Goal: Task Accomplishment & Management: Complete application form

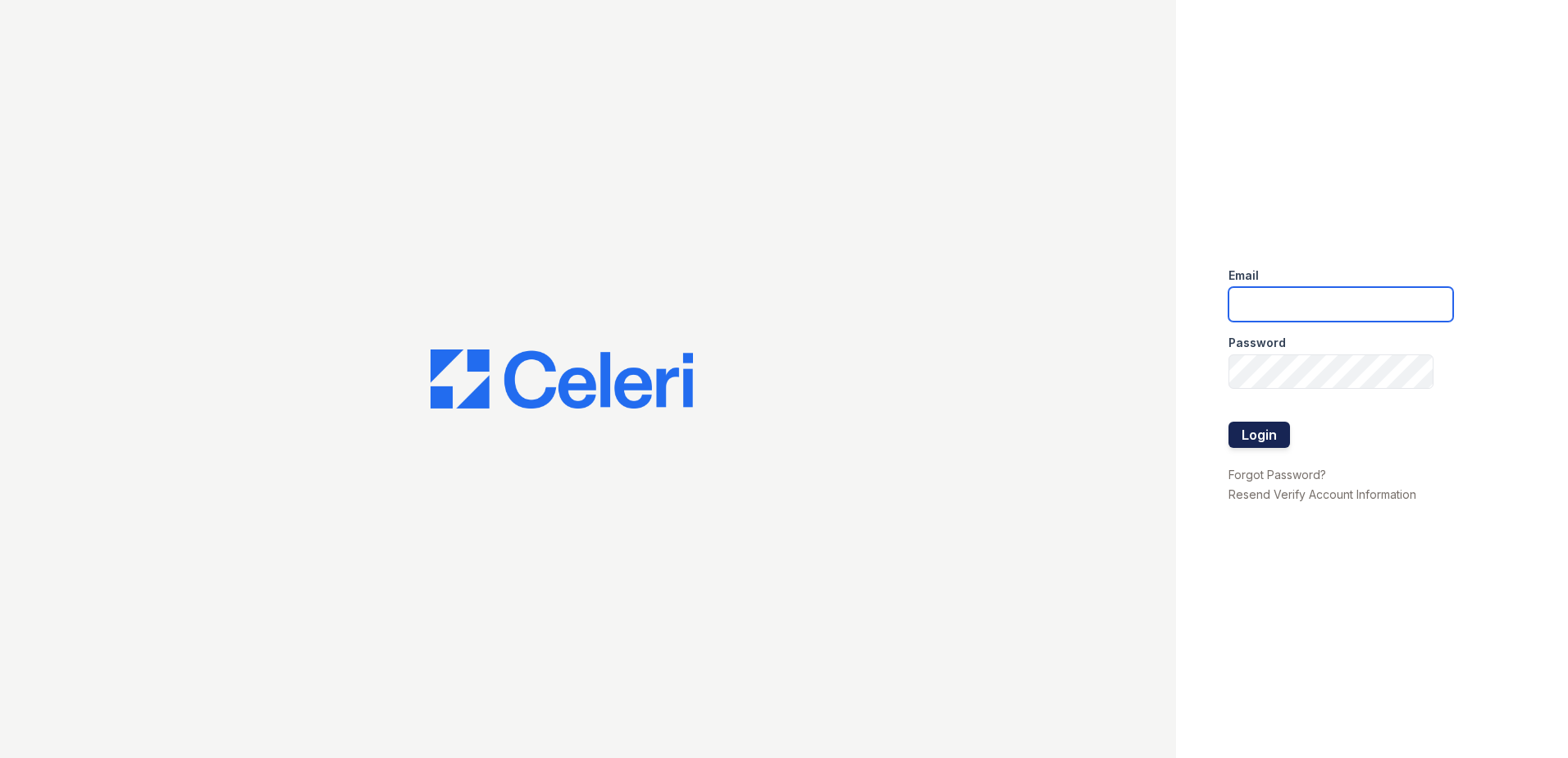
type input "renewparkone@trinity-pm.com"
click at [1249, 443] on button "Login" at bounding box center [1259, 435] width 62 height 26
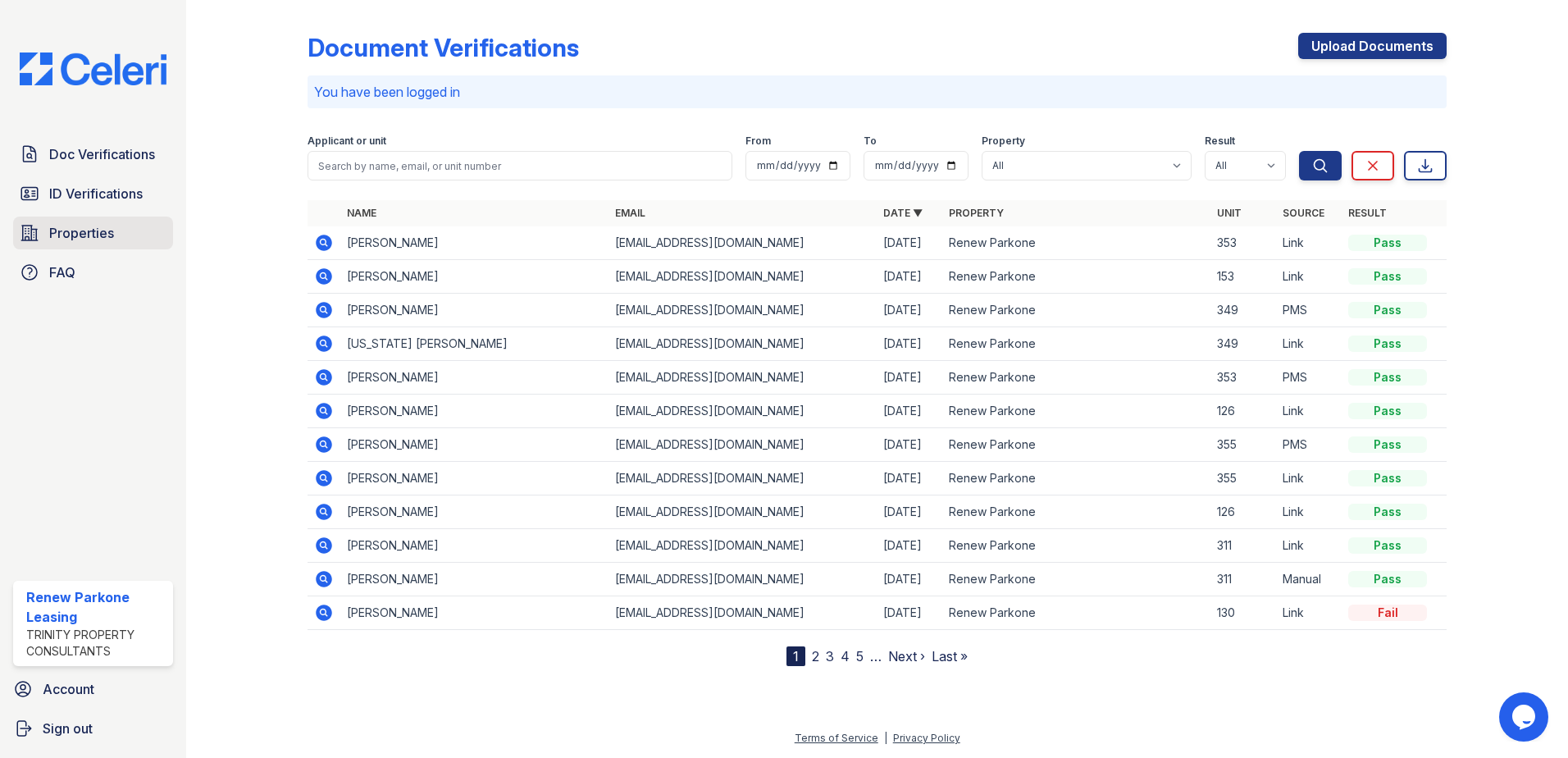
click at [120, 248] on link "Properties" at bounding box center [93, 232] width 160 height 33
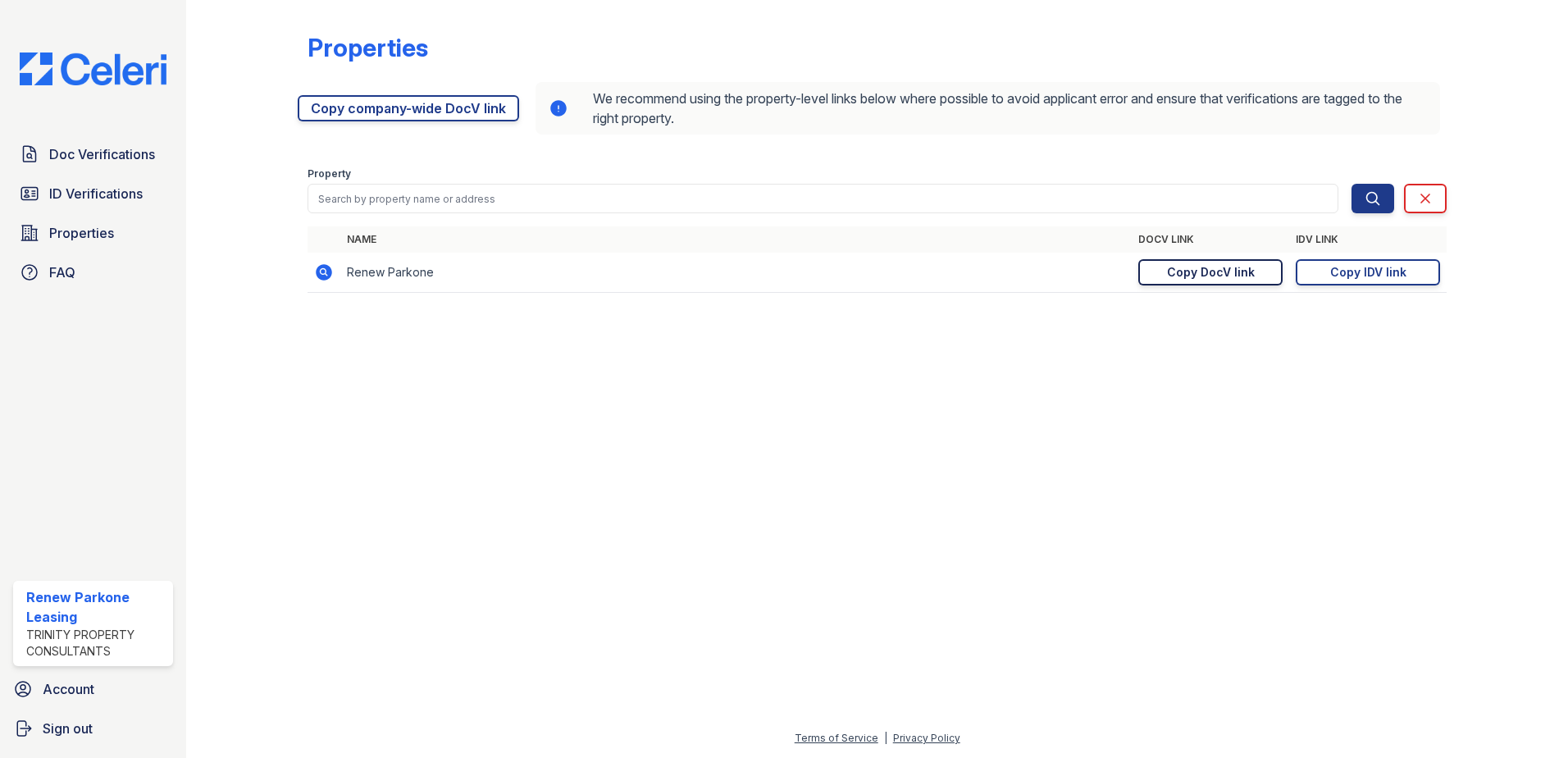
click at [1178, 273] on div "Copy DocV link" at bounding box center [1210, 272] width 88 height 17
click at [110, 165] on link "Doc Verifications" at bounding box center [93, 154] width 160 height 33
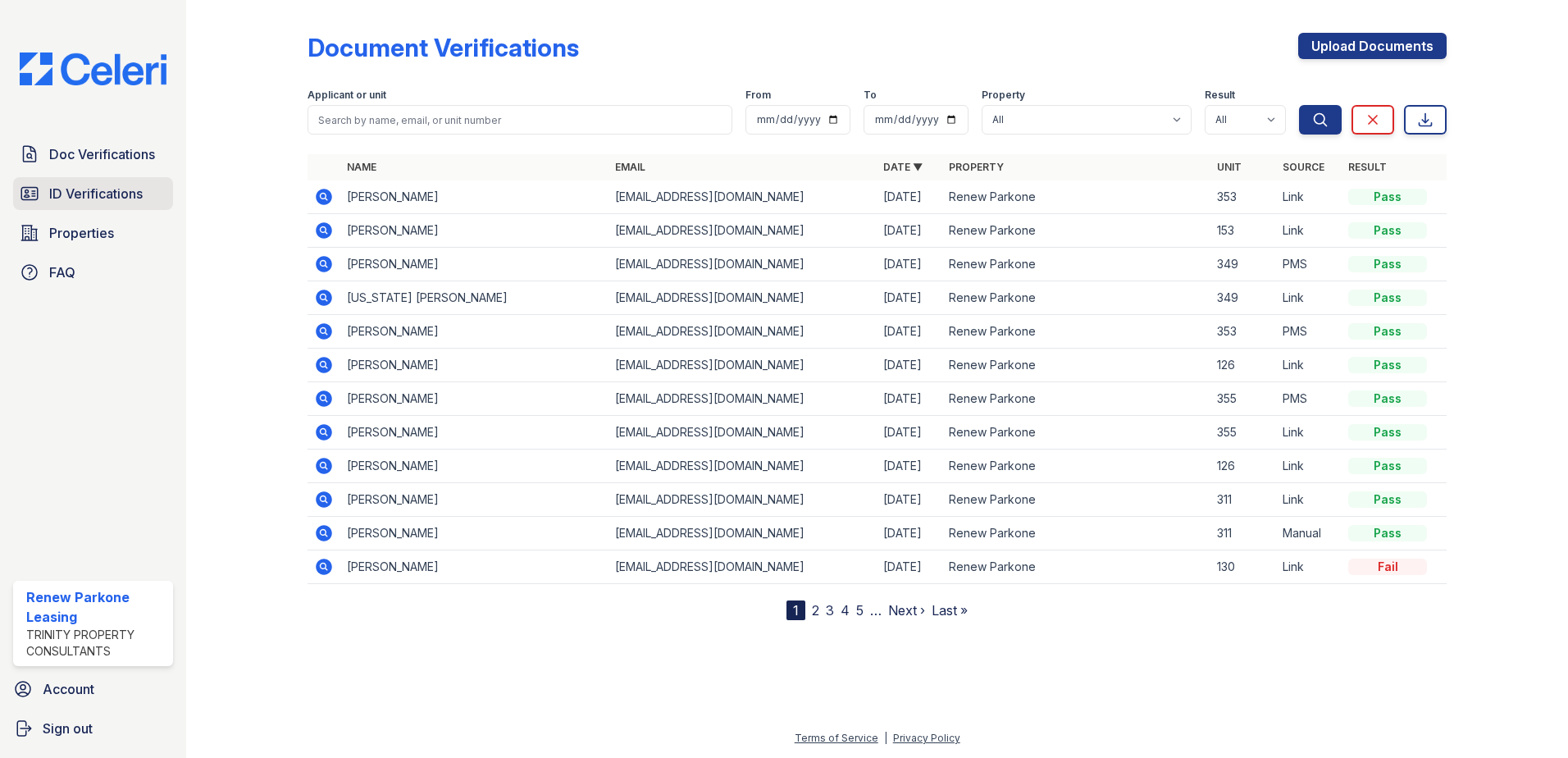
click at [109, 207] on link "ID Verifications" at bounding box center [93, 193] width 160 height 33
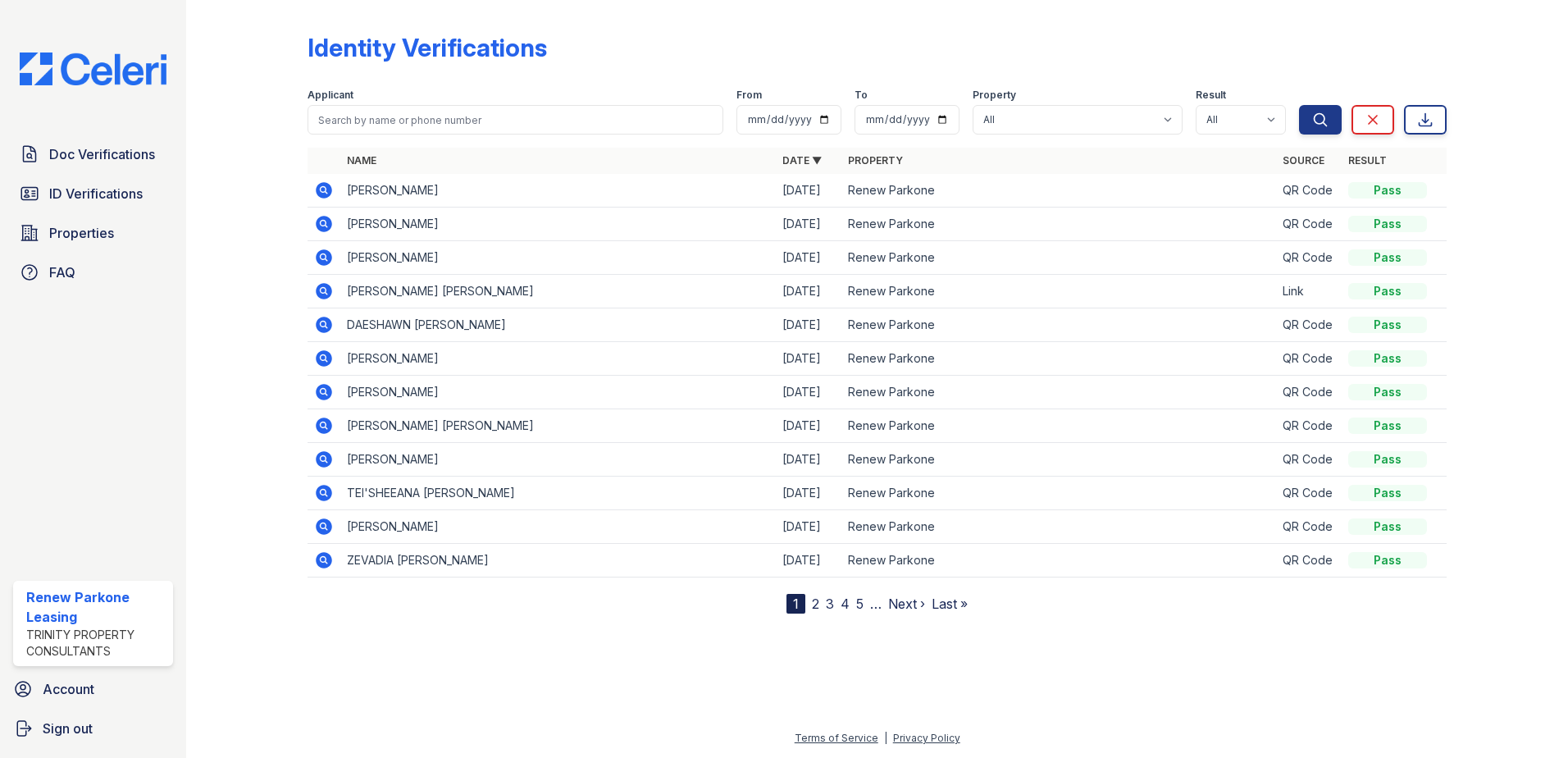
click at [320, 188] on icon at bounding box center [324, 191] width 17 height 17
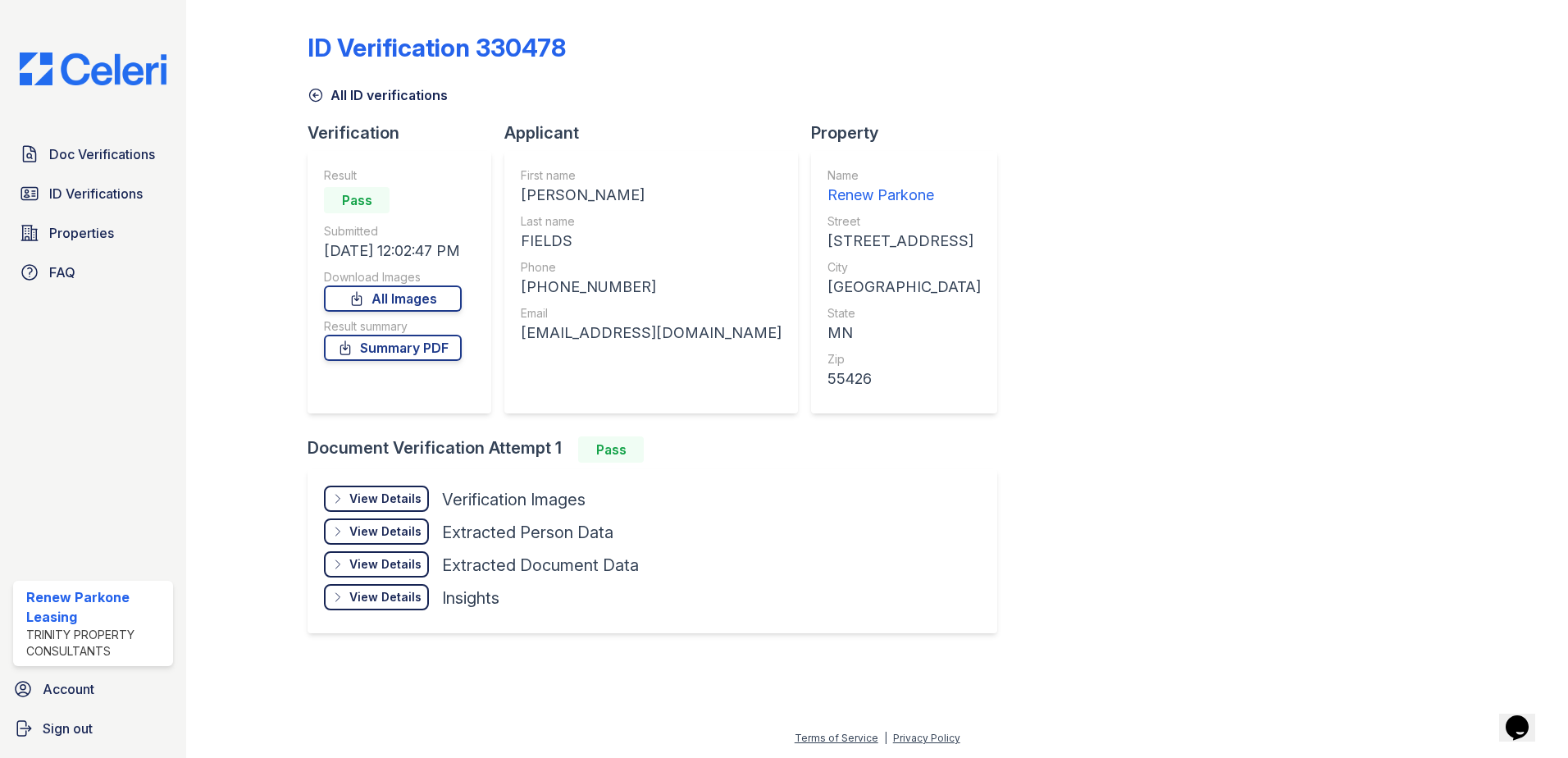
click at [400, 501] on div "View Details" at bounding box center [385, 499] width 72 height 17
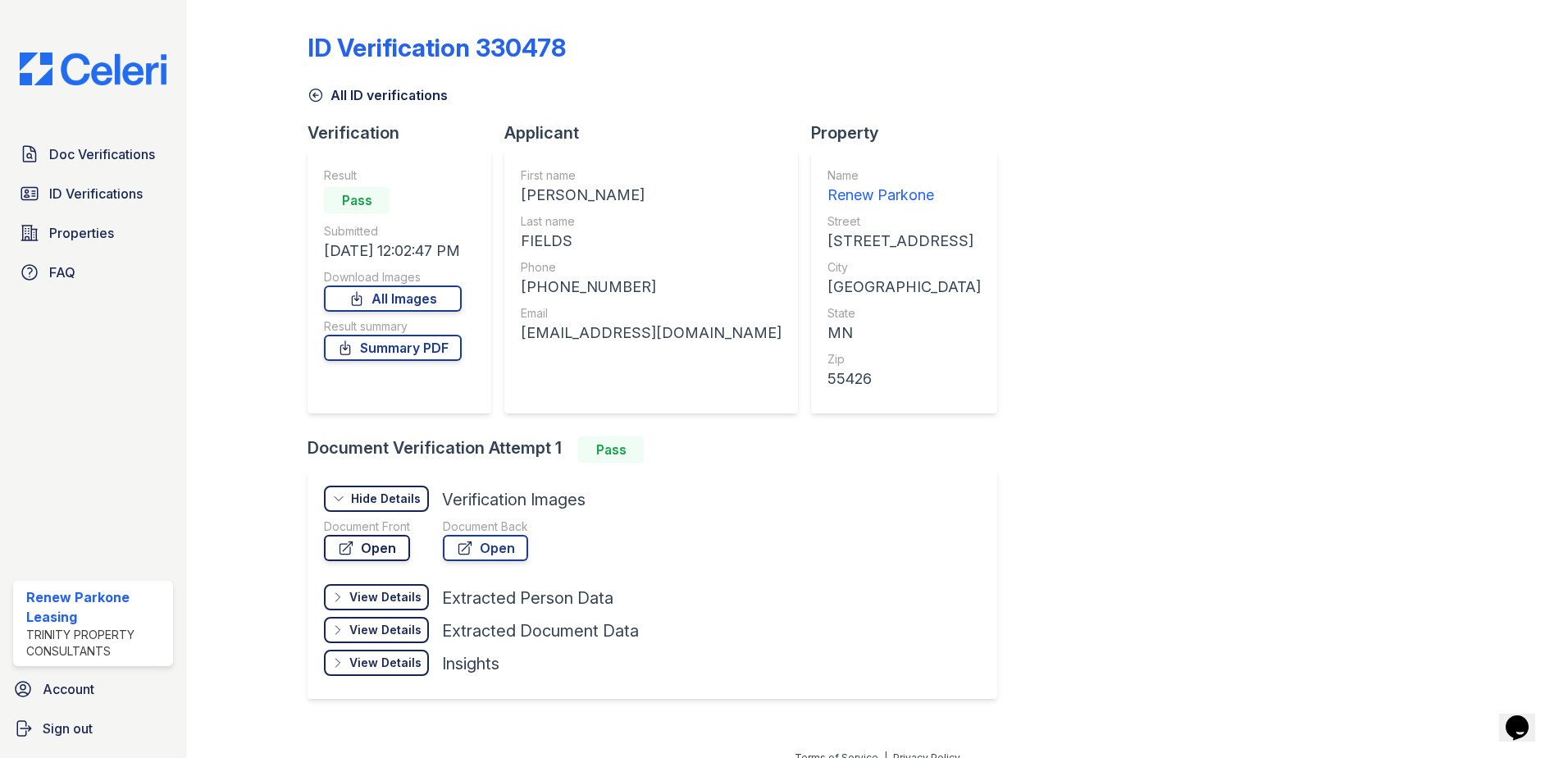
click at [373, 545] on link "Open" at bounding box center [367, 547] width 86 height 26
click at [315, 94] on icon at bounding box center [316, 95] width 17 height 17
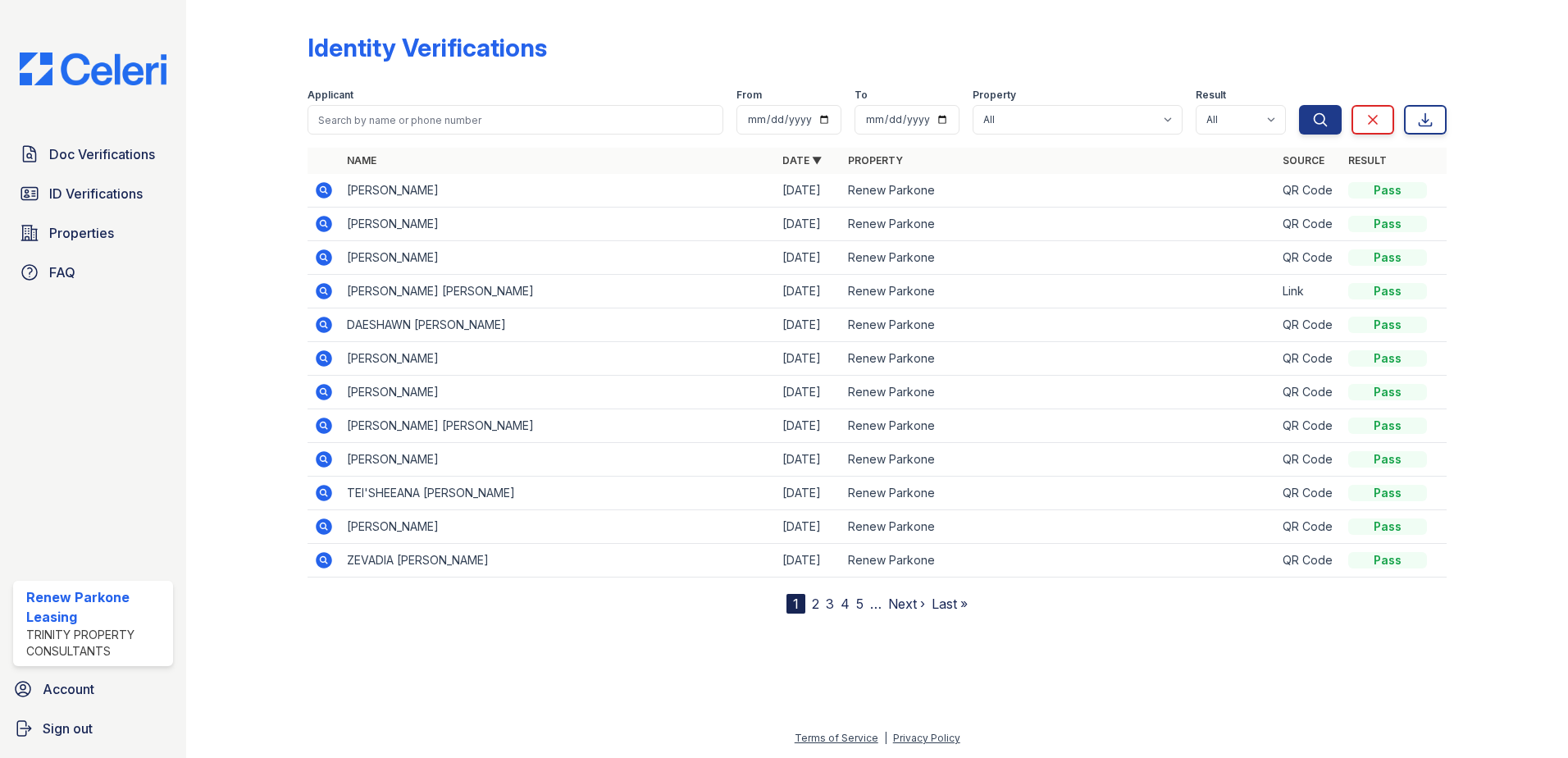
click at [317, 218] on icon at bounding box center [324, 224] width 20 height 20
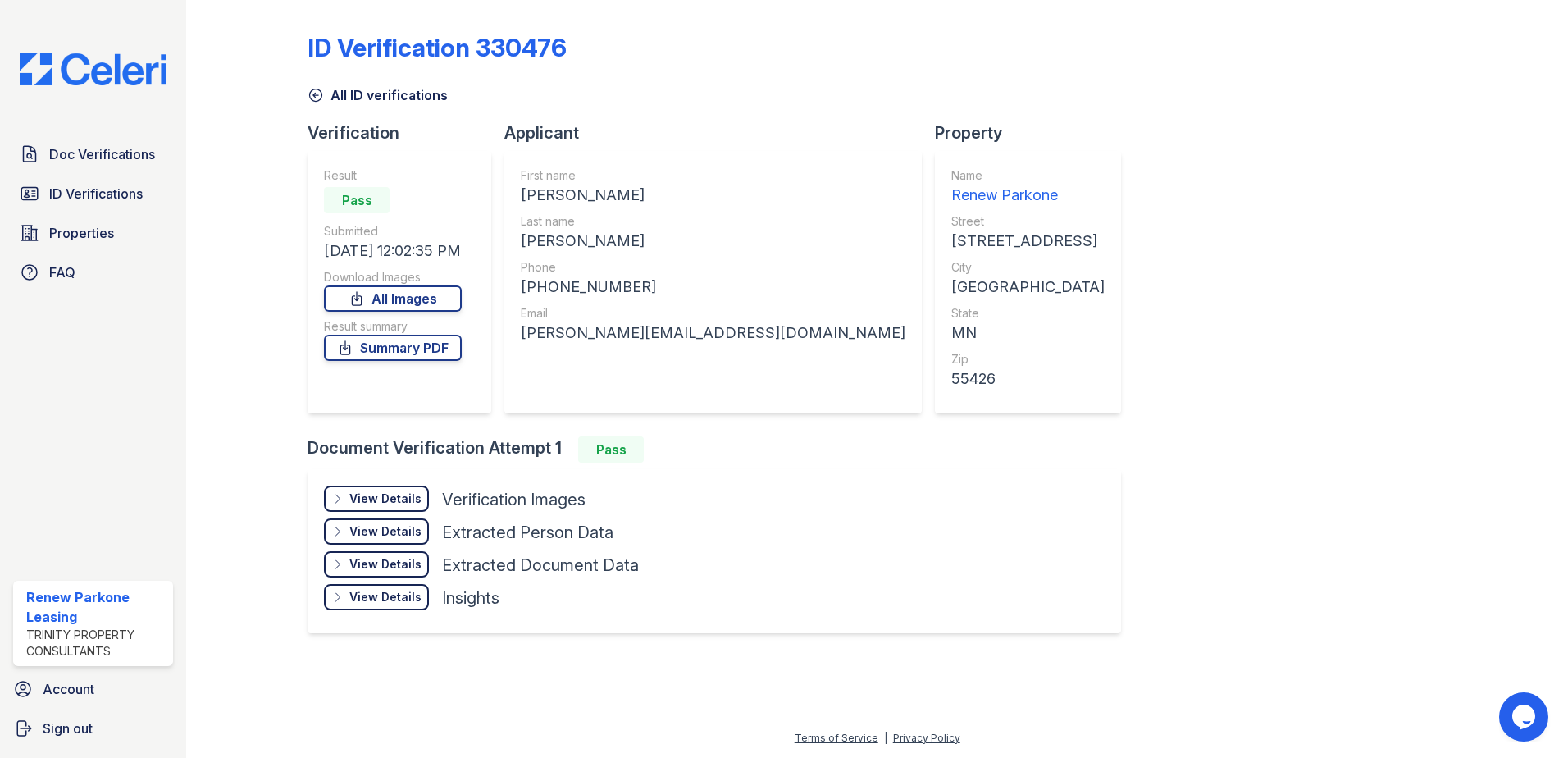
click at [390, 501] on div "View Details" at bounding box center [385, 499] width 72 height 17
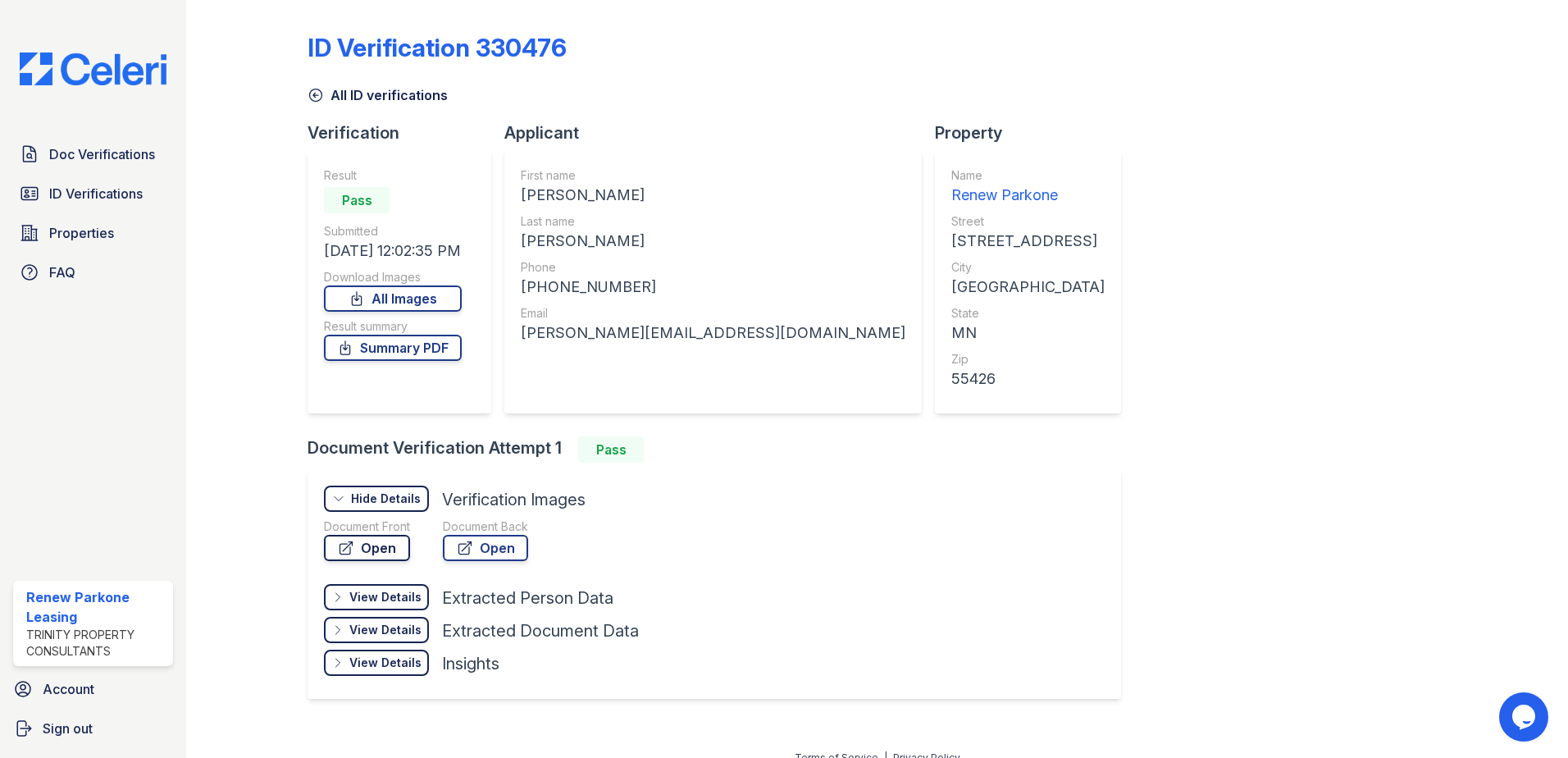
click at [407, 551] on link "Open" at bounding box center [367, 547] width 86 height 26
click at [317, 95] on icon at bounding box center [316, 95] width 13 height 13
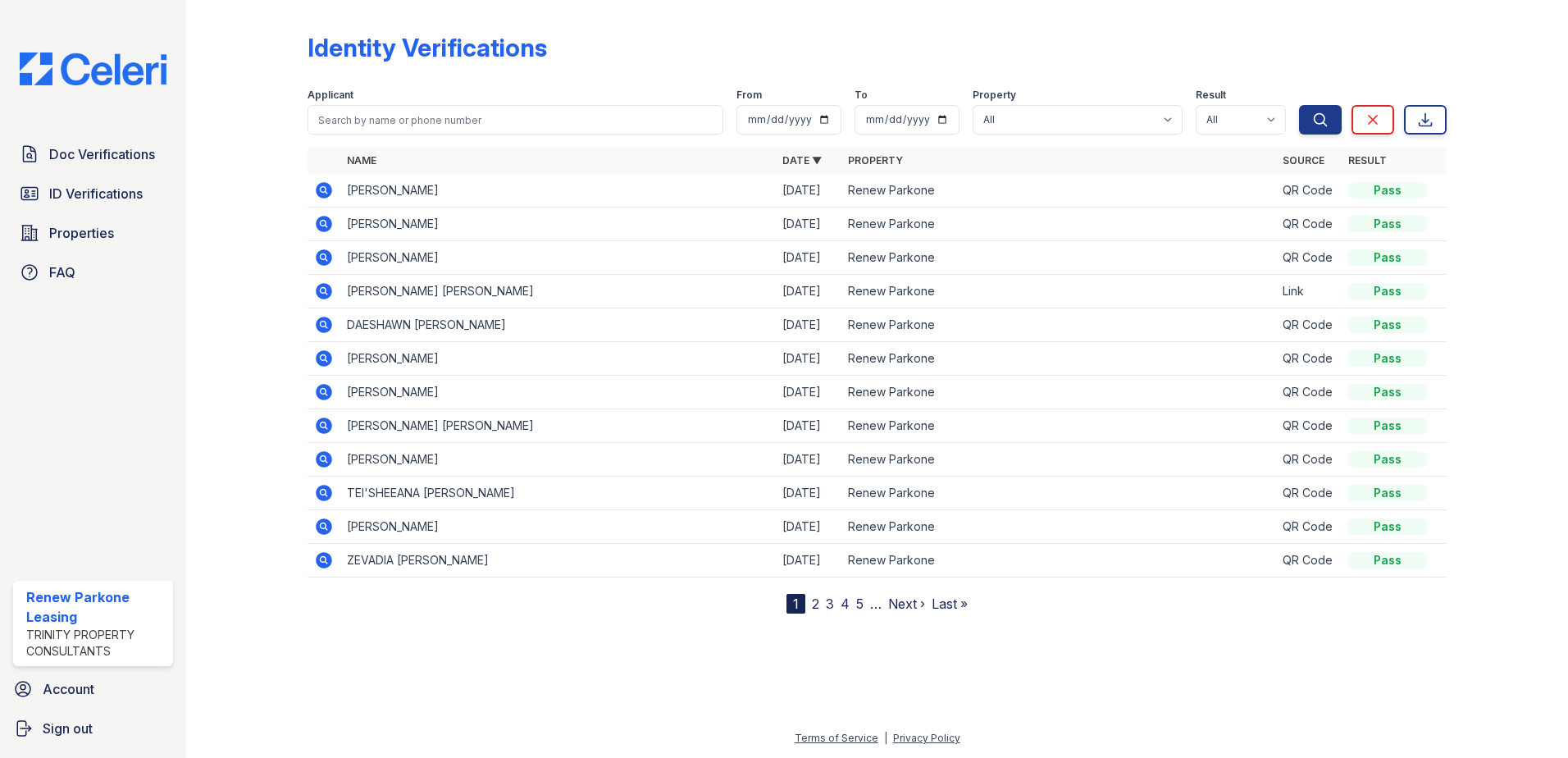
click at [323, 291] on icon at bounding box center [322, 290] width 4 height 4
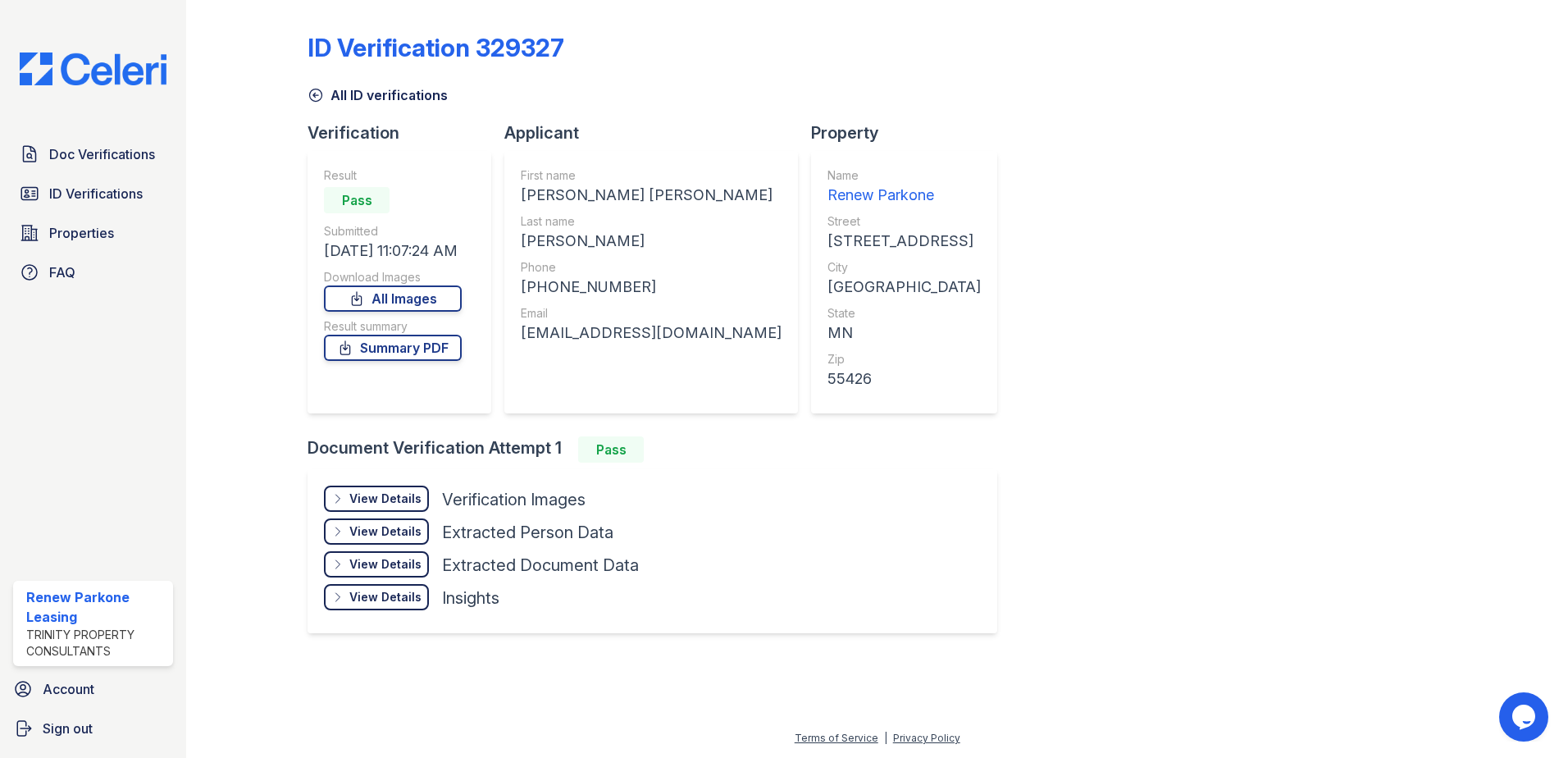
click at [383, 495] on div "View Details" at bounding box center [385, 499] width 72 height 17
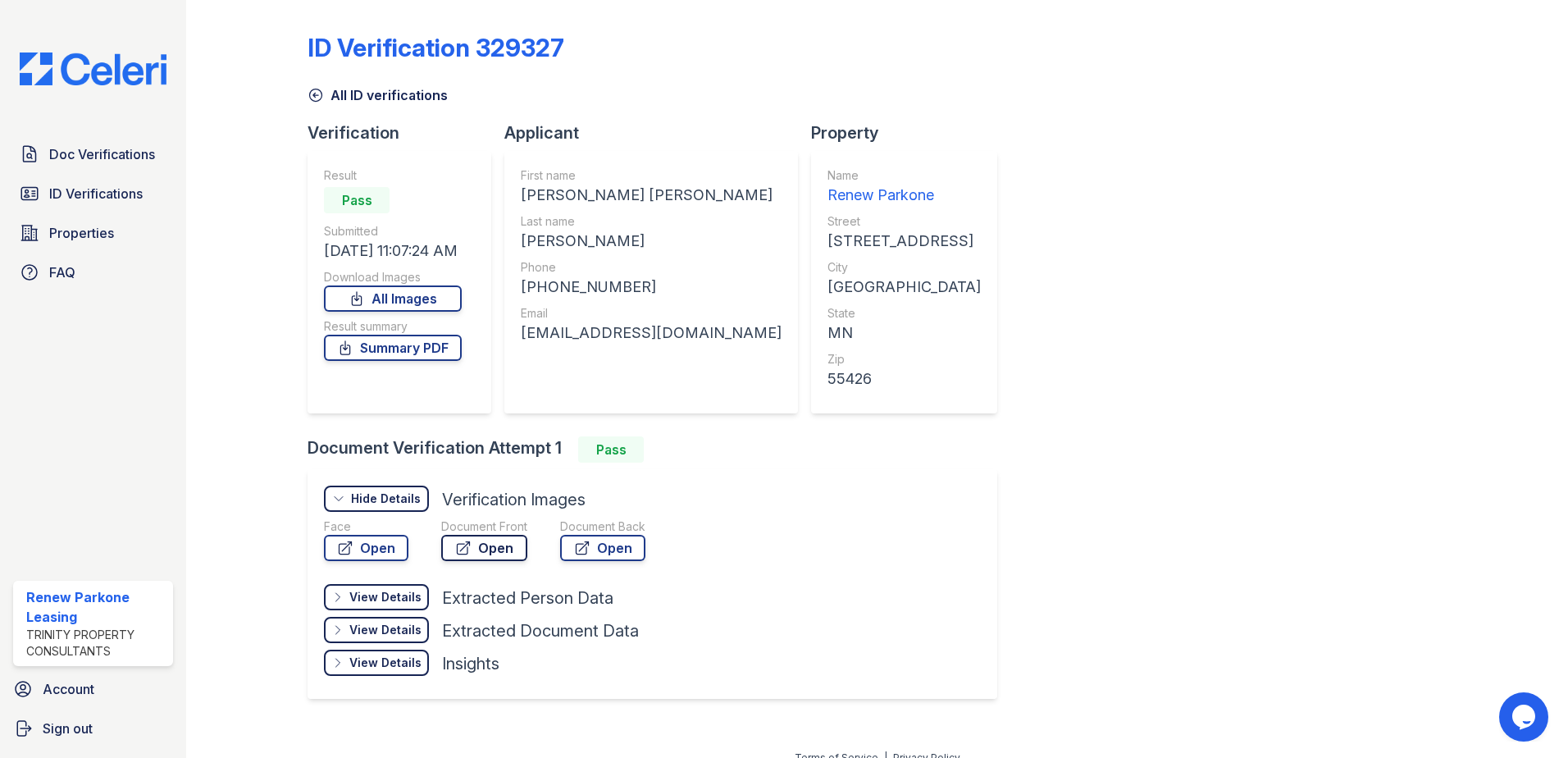
click at [488, 552] on link "Open" at bounding box center [484, 547] width 86 height 26
click at [333, 546] on link "Open" at bounding box center [366, 547] width 84 height 26
click at [316, 95] on icon at bounding box center [316, 95] width 13 height 13
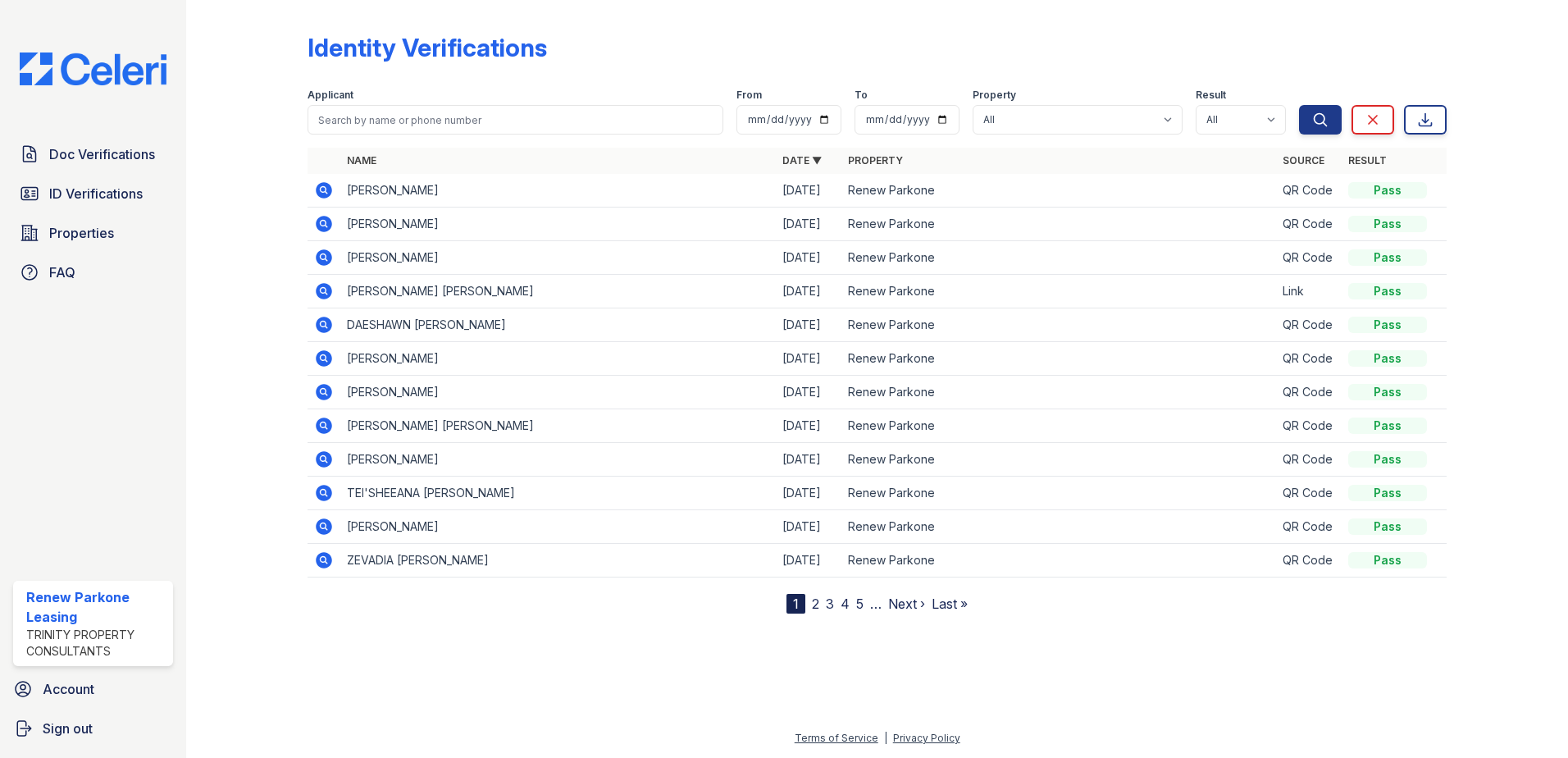
click at [326, 328] on icon at bounding box center [324, 325] width 17 height 17
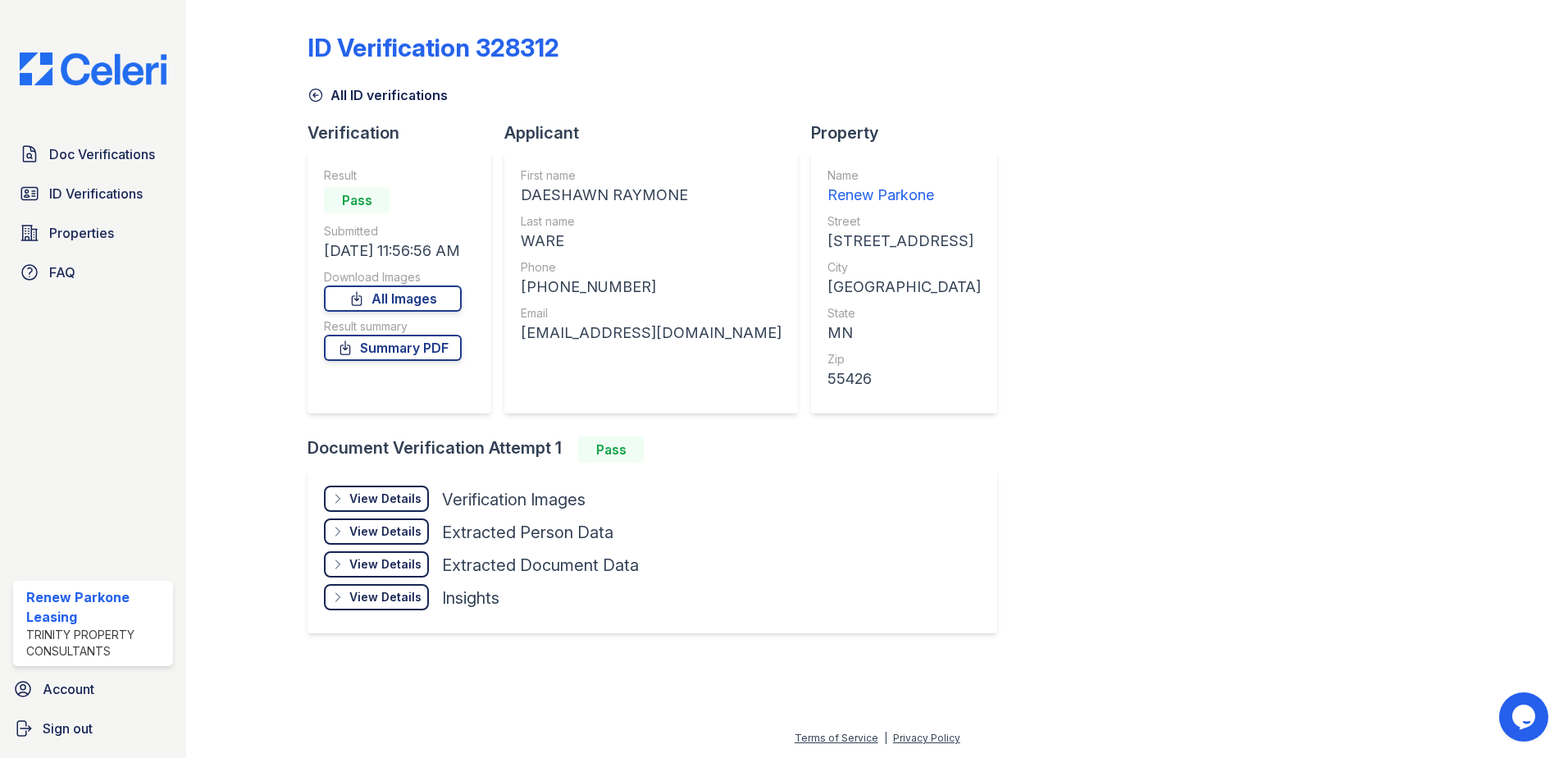
click at [416, 494] on div "View Details" at bounding box center [385, 499] width 72 height 17
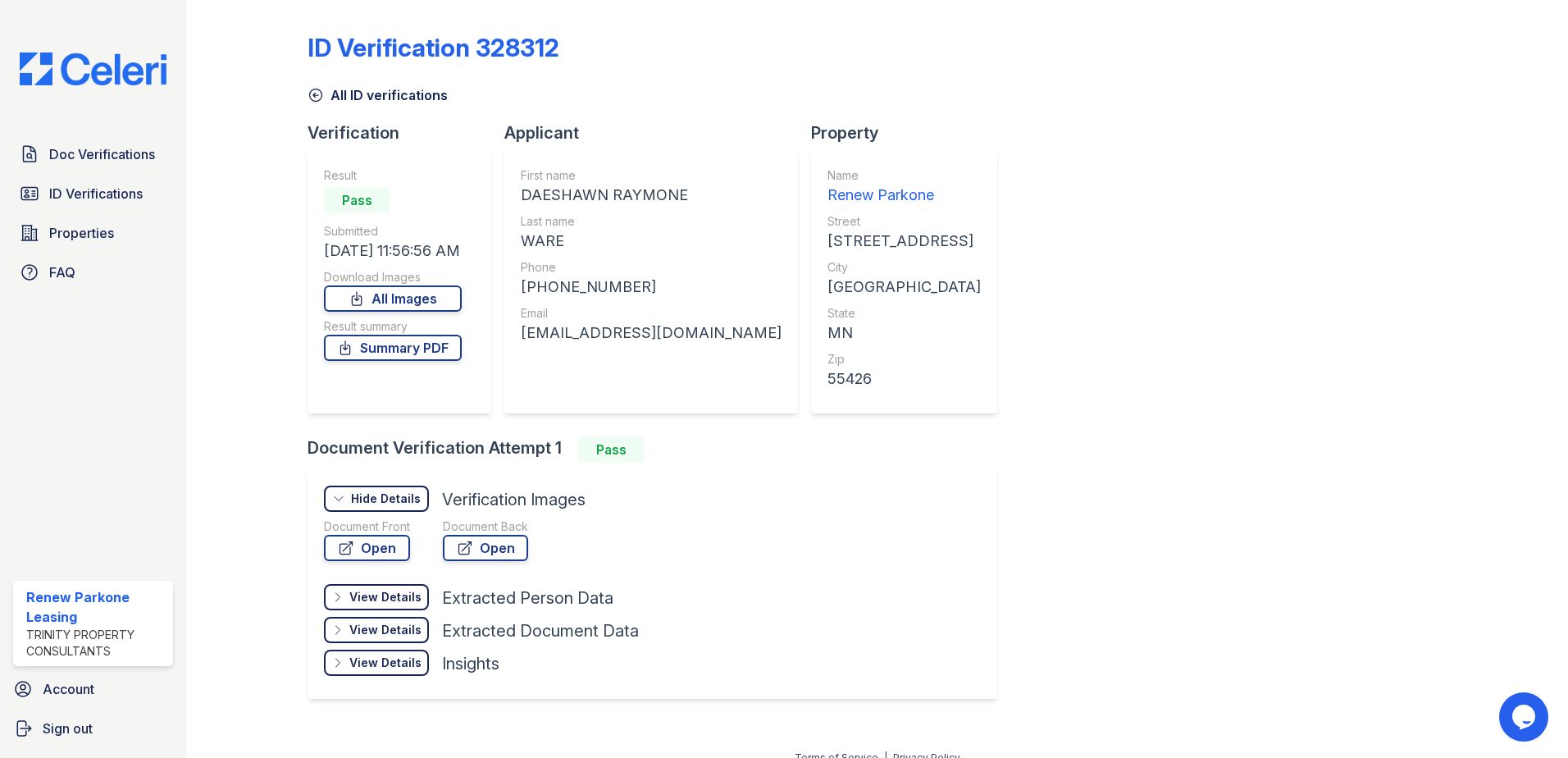
click at [411, 540] on div "Document Front Open Document Back Open" at bounding box center [481, 542] width 315 height 49
click at [381, 546] on link "Open" at bounding box center [367, 547] width 86 height 26
click at [310, 94] on icon at bounding box center [316, 95] width 17 height 17
click at [106, 151] on span "Doc Verifications" at bounding box center [102, 155] width 106 height 20
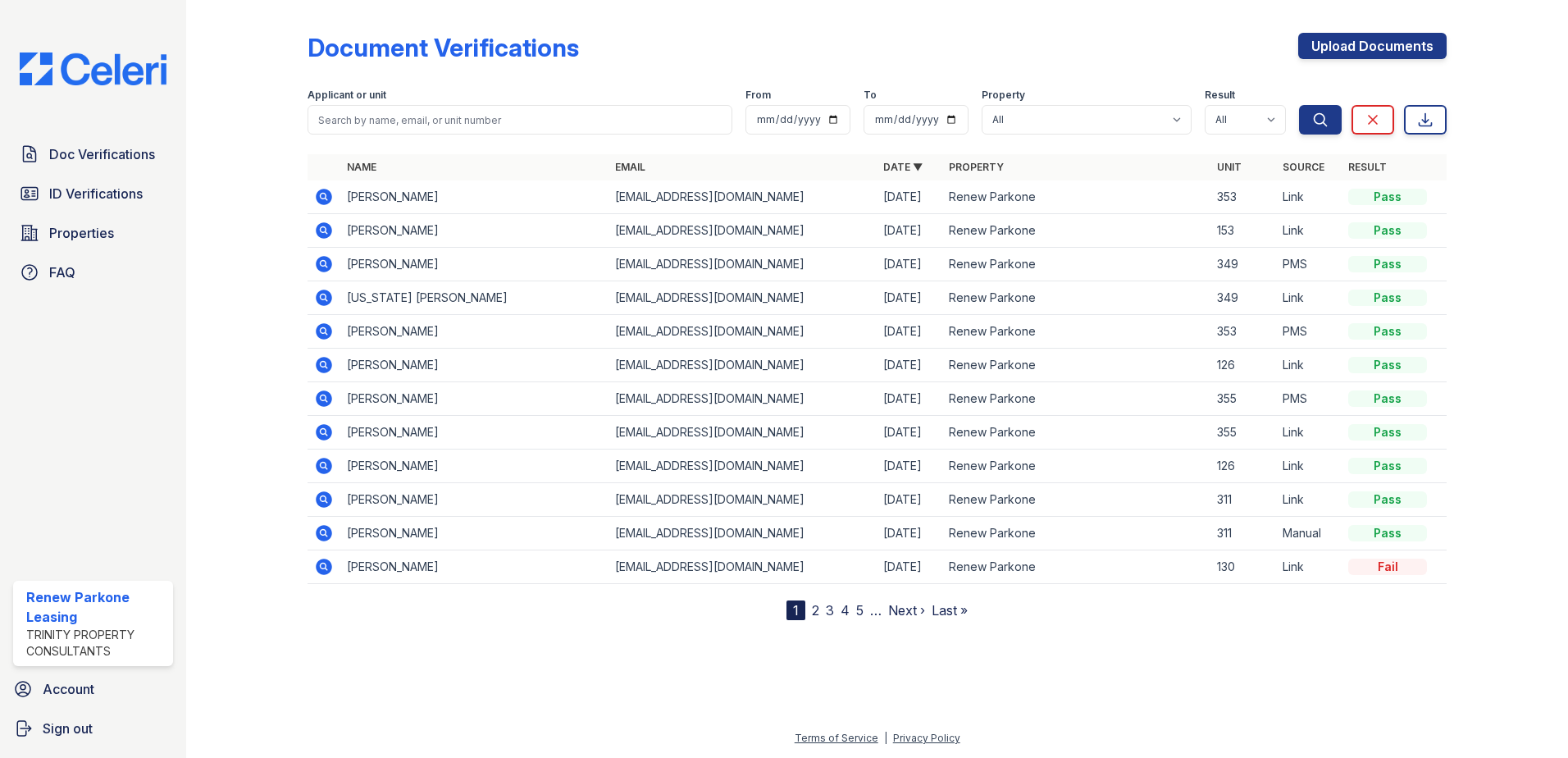
click at [317, 232] on icon at bounding box center [324, 231] width 17 height 17
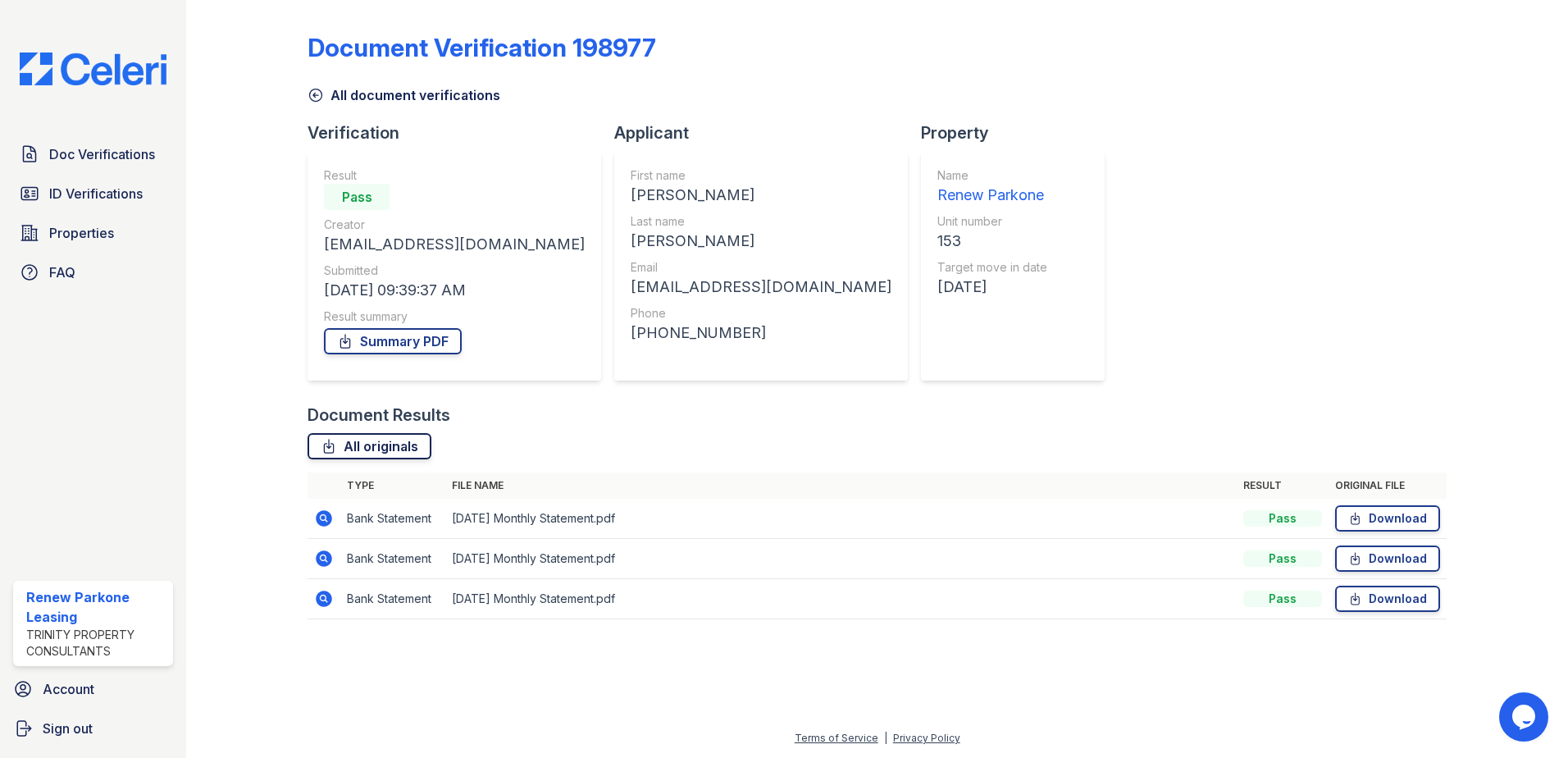
click at [394, 453] on link "All originals" at bounding box center [369, 445] width 124 height 26
click at [324, 516] on icon at bounding box center [322, 516] width 4 height 4
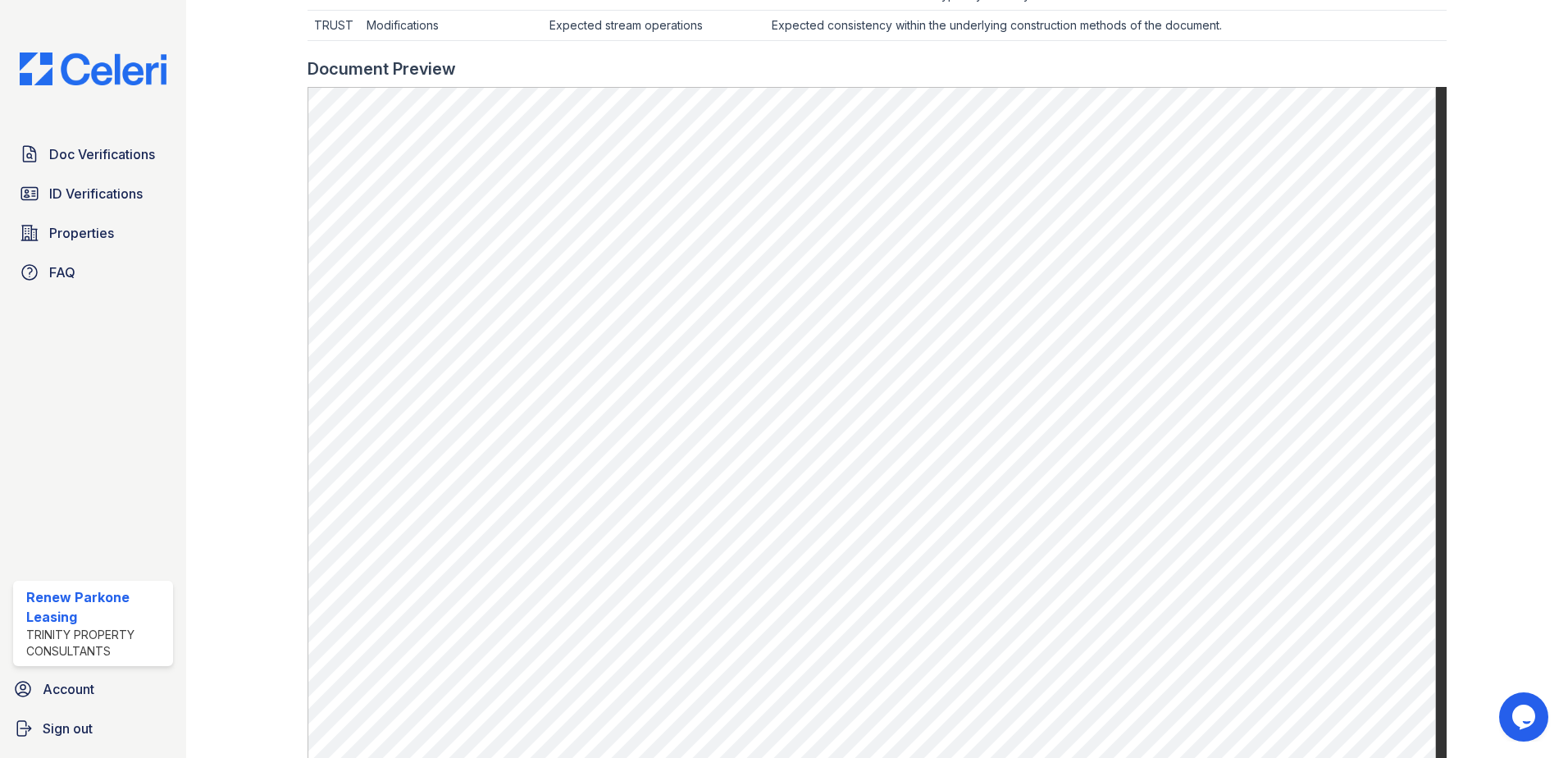
scroll to position [821, 0]
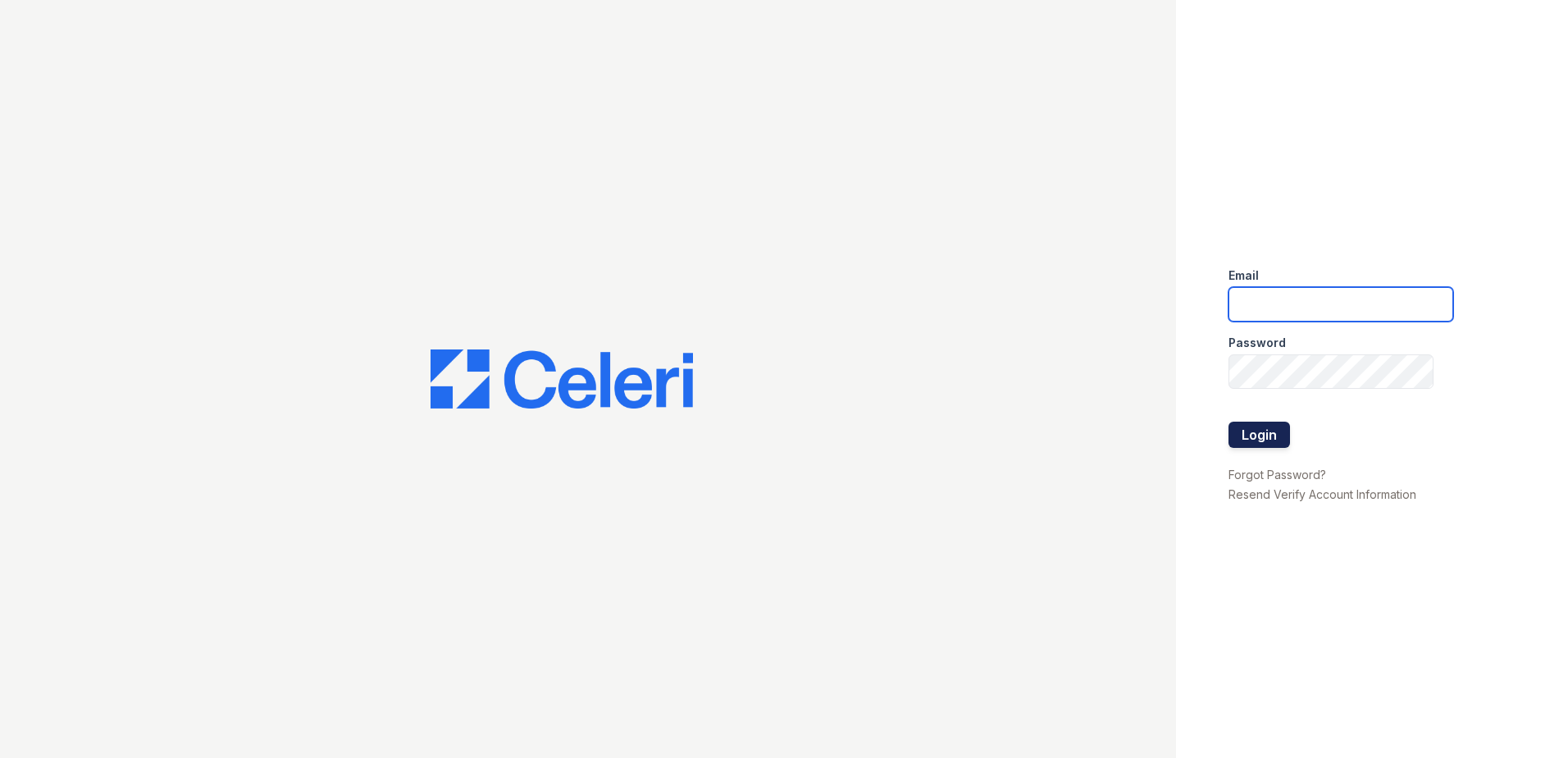
type input "[EMAIL_ADDRESS][DOMAIN_NAME]"
click at [1259, 445] on button "Login" at bounding box center [1259, 435] width 62 height 26
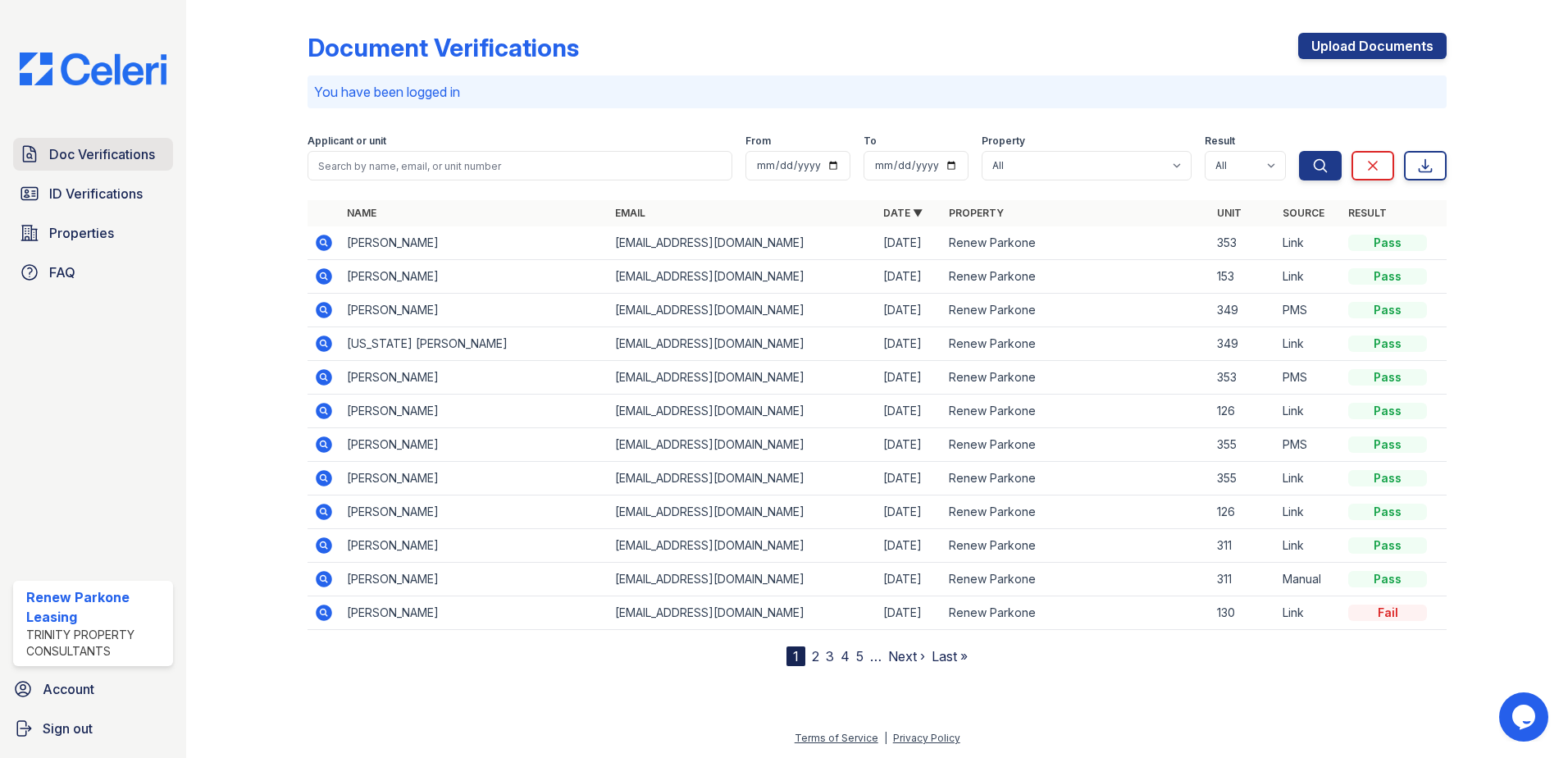
click at [116, 165] on link "Doc Verifications" at bounding box center [93, 154] width 160 height 33
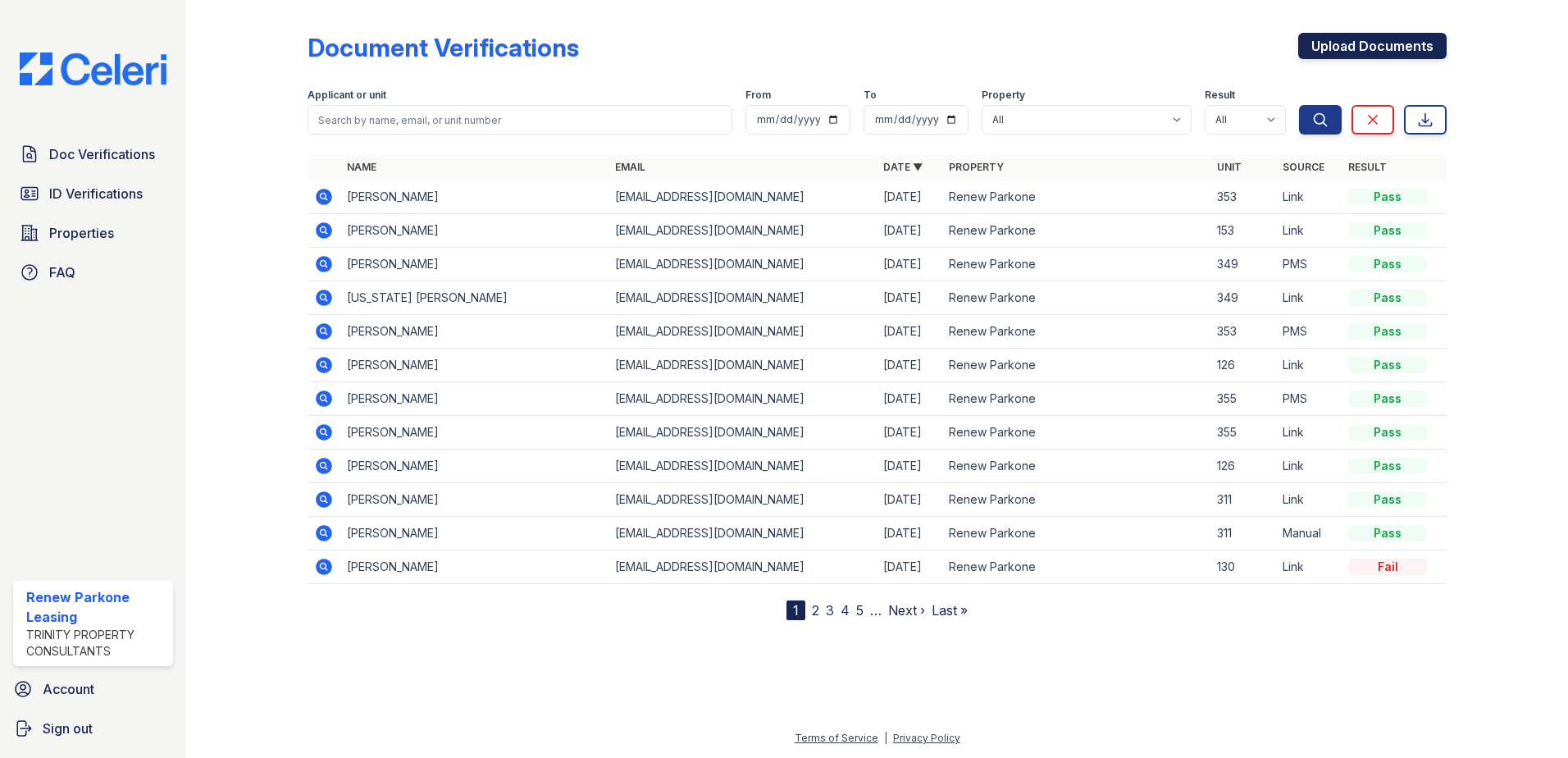
click at [1357, 42] on link "Upload Documents" at bounding box center [1373, 45] width 149 height 26
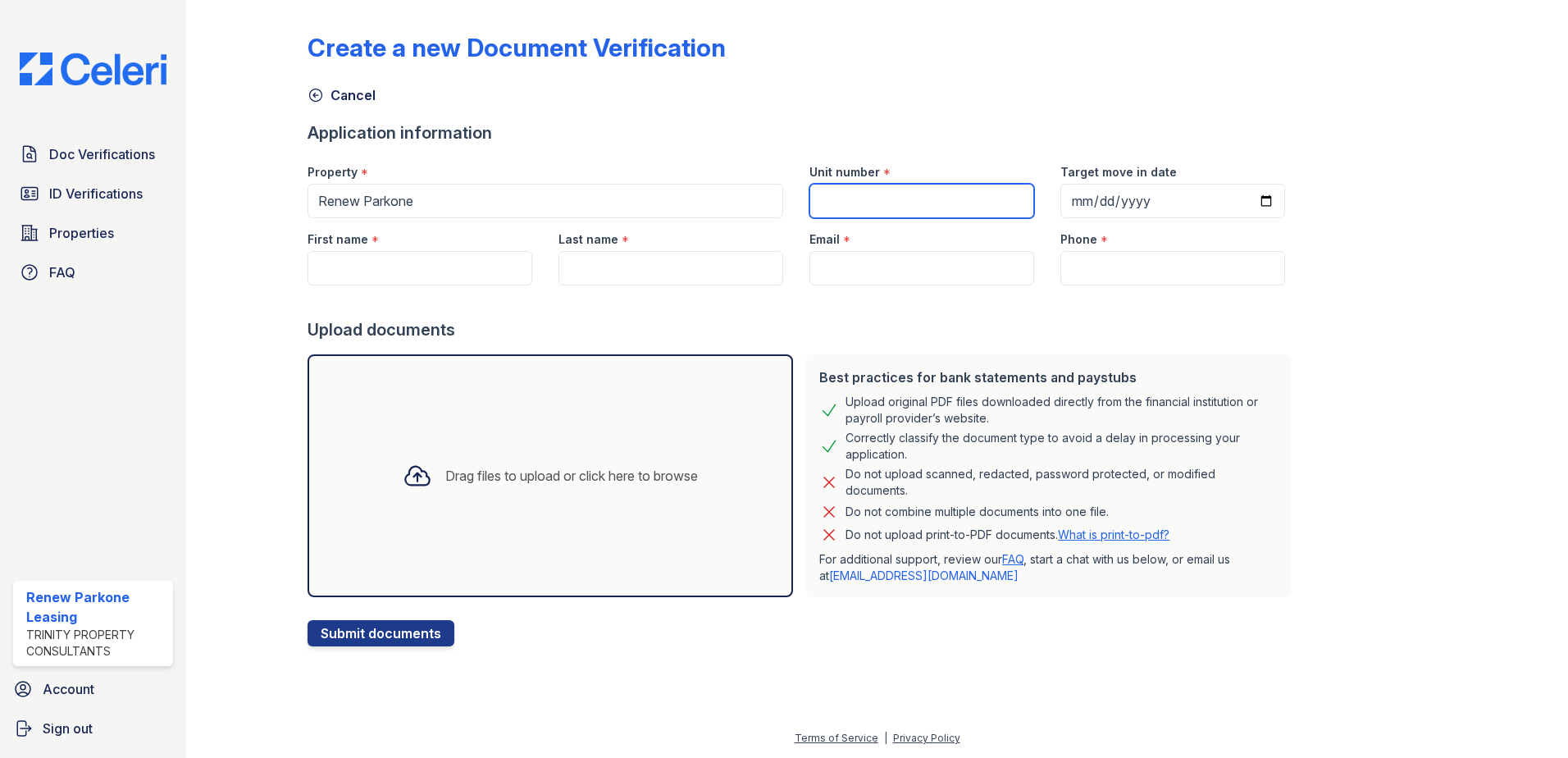
click at [897, 197] on input "Unit number" at bounding box center [921, 201] width 225 height 34
type input "162"
click at [1249, 201] on input "Target move in date" at bounding box center [1172, 201] width 225 height 34
click at [1244, 205] on input "Target move in date" at bounding box center [1172, 201] width 225 height 34
type input "2025-10-10"
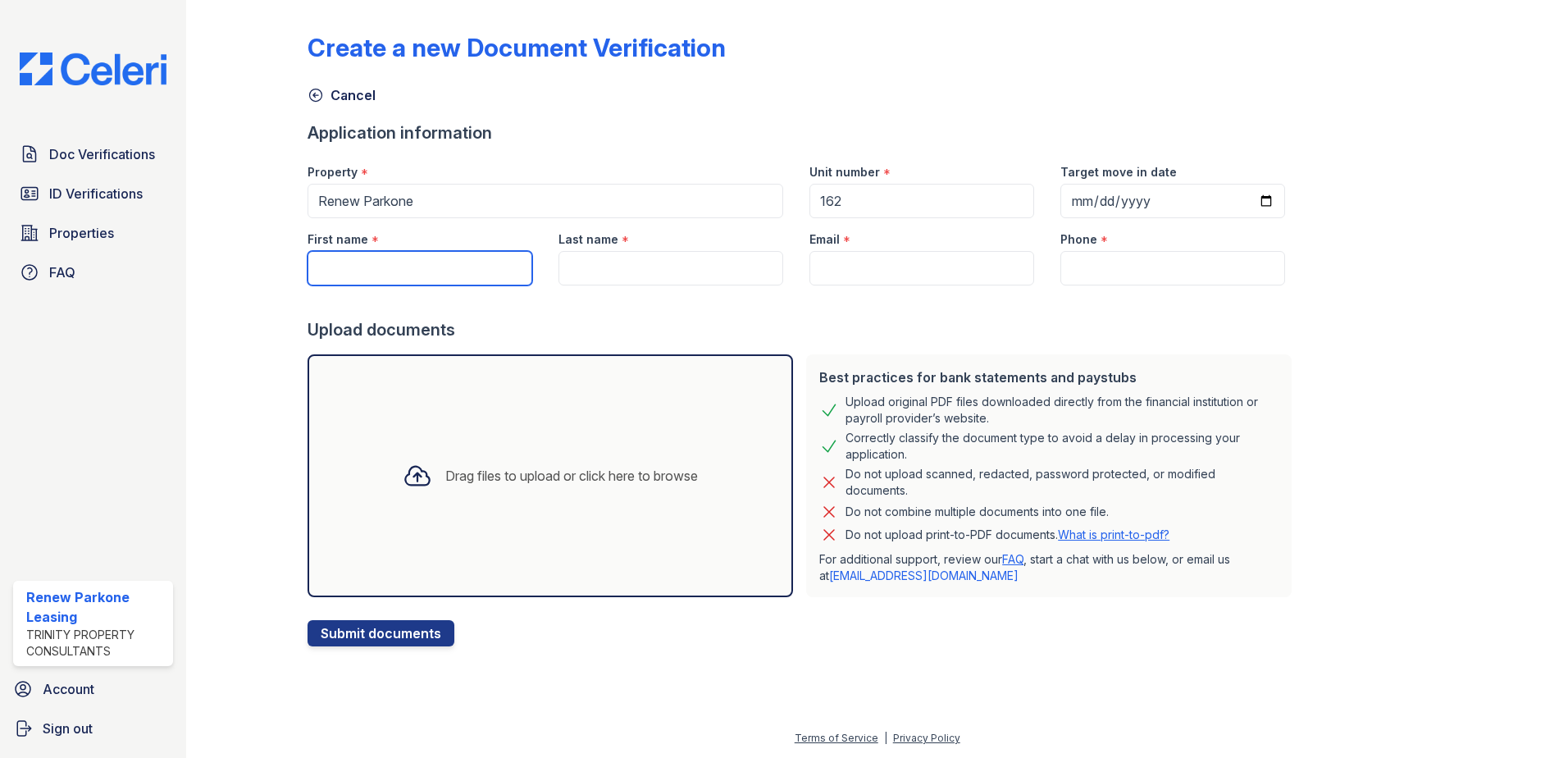
click at [383, 270] on input "First name" at bounding box center [419, 267] width 225 height 34
type input "Fathi"
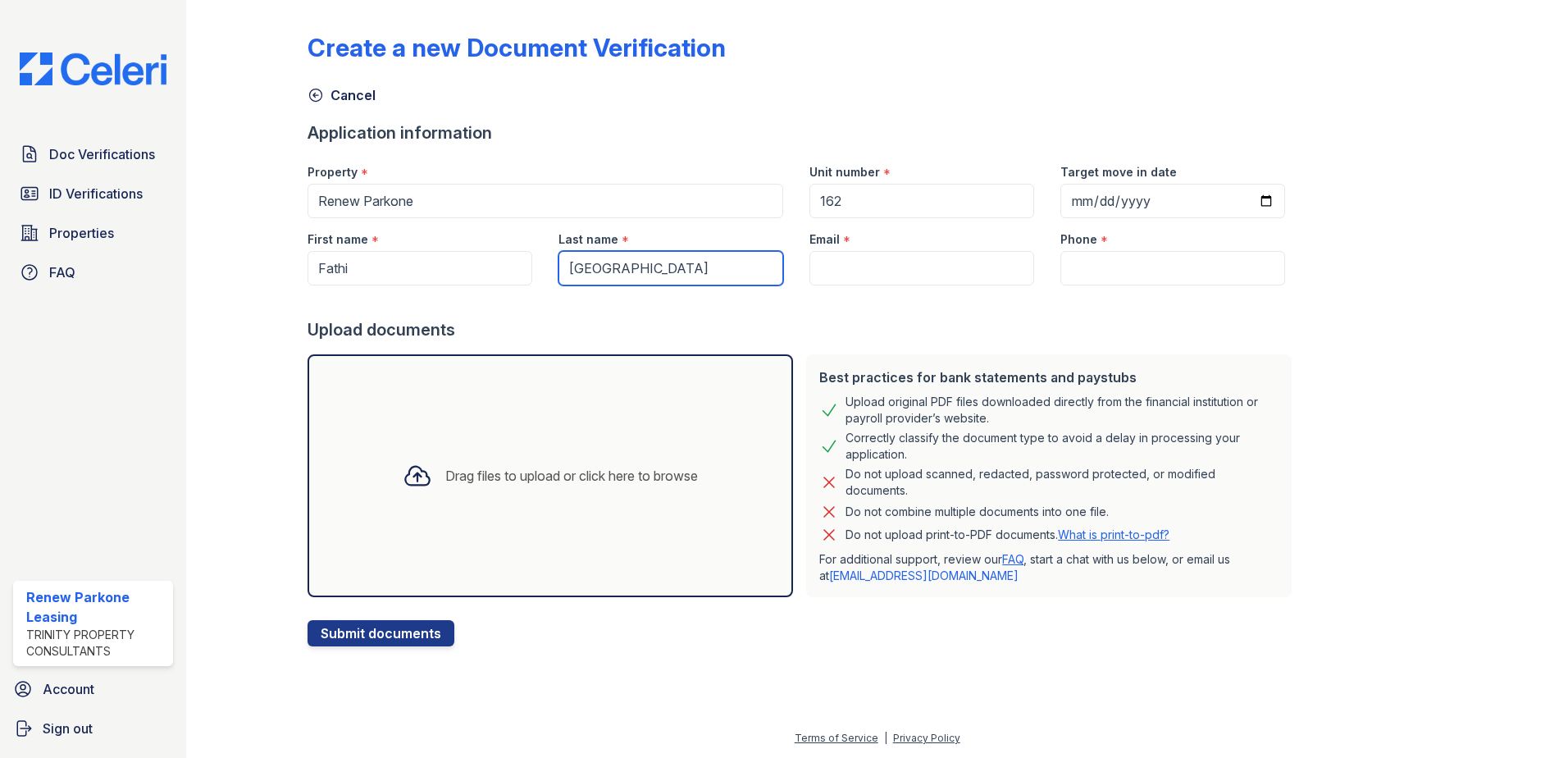
type input "Aden"
click at [1111, 267] on input "Phone" at bounding box center [1172, 267] width 225 height 34
paste input "(401) 572-5780"
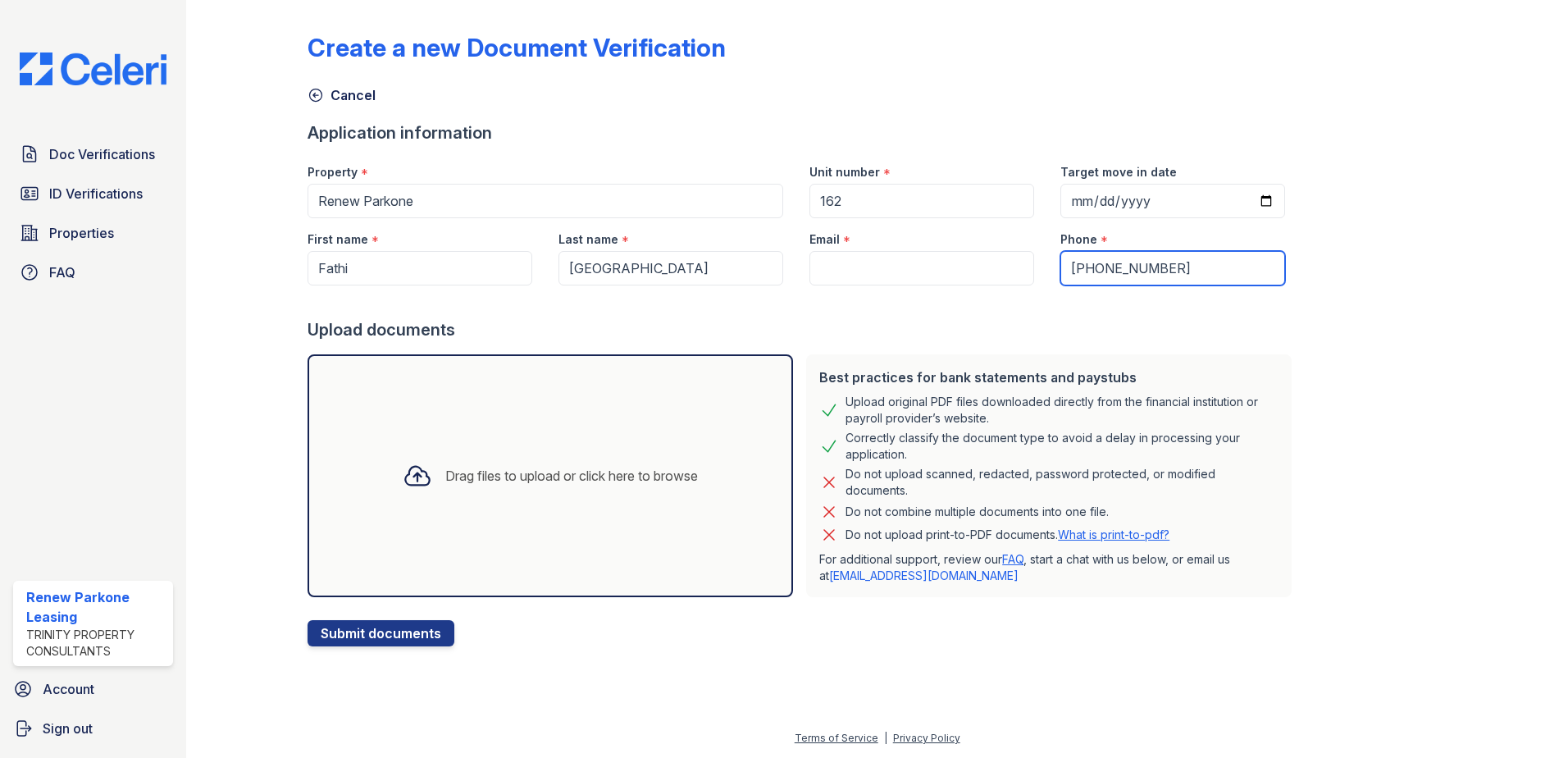
type input "(401) 572-5780"
click at [884, 255] on input "Email" at bounding box center [921, 267] width 225 height 34
paste input "fathigomes22@gmail.com"
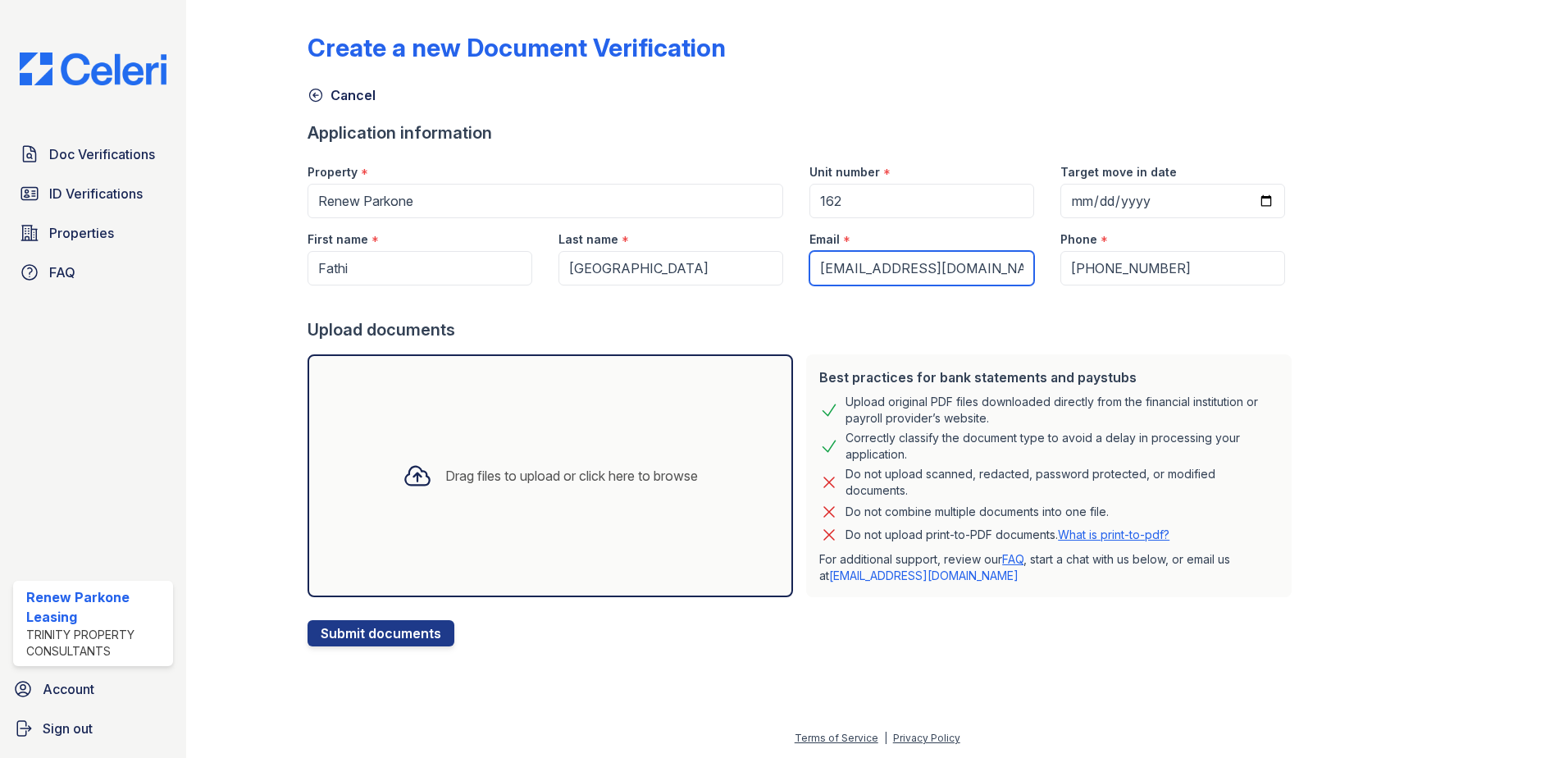
type input "fathigomes22@gmail.com"
click at [441, 430] on div "Drag files to upload or click here to browse" at bounding box center [550, 476] width 485 height 243
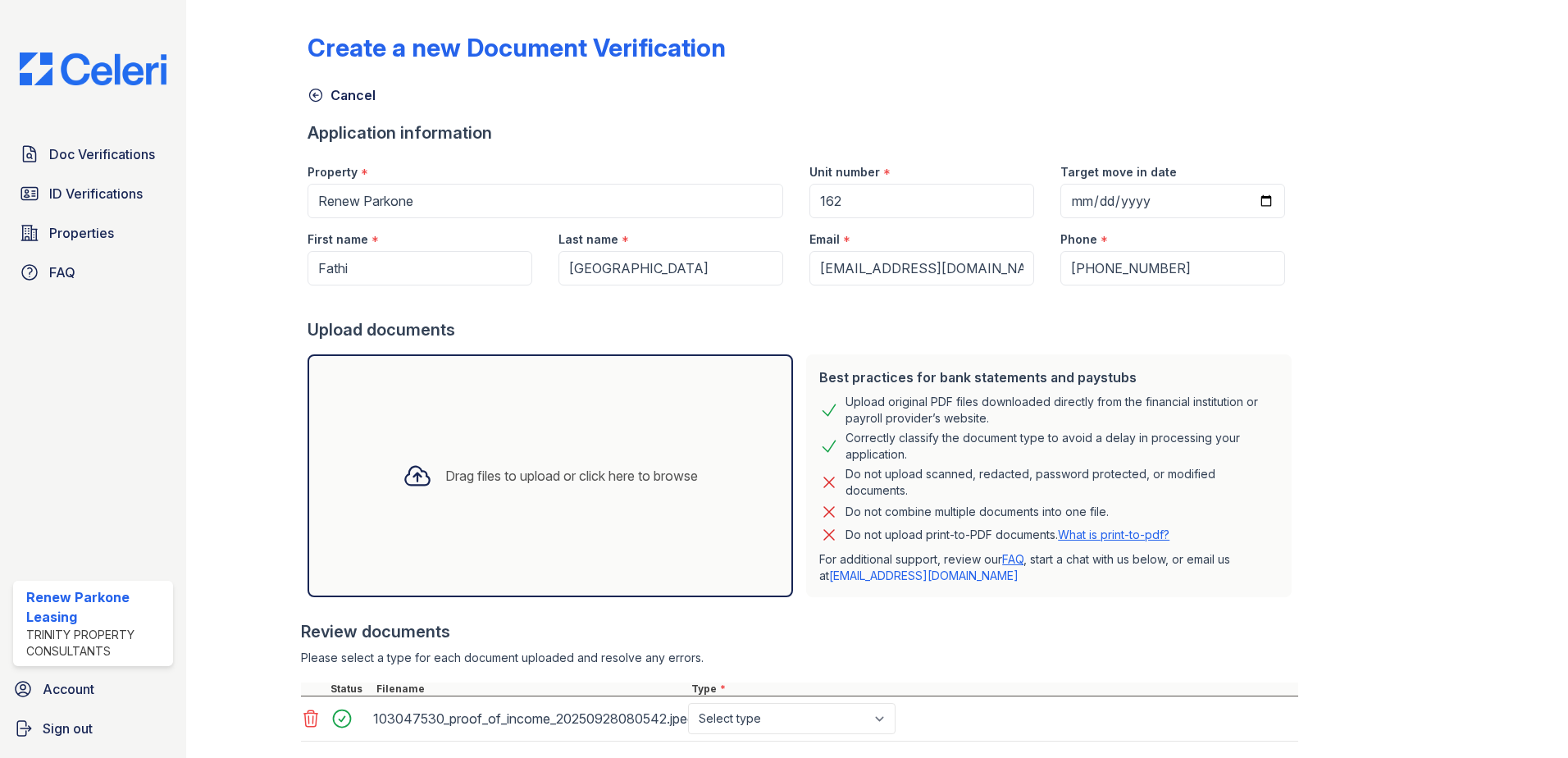
click at [578, 505] on div "Drag files to upload or click here to browse" at bounding box center [550, 476] width 485 height 243
click at [485, 563] on div "Drag files to upload or click here to browse" at bounding box center [550, 476] width 485 height 243
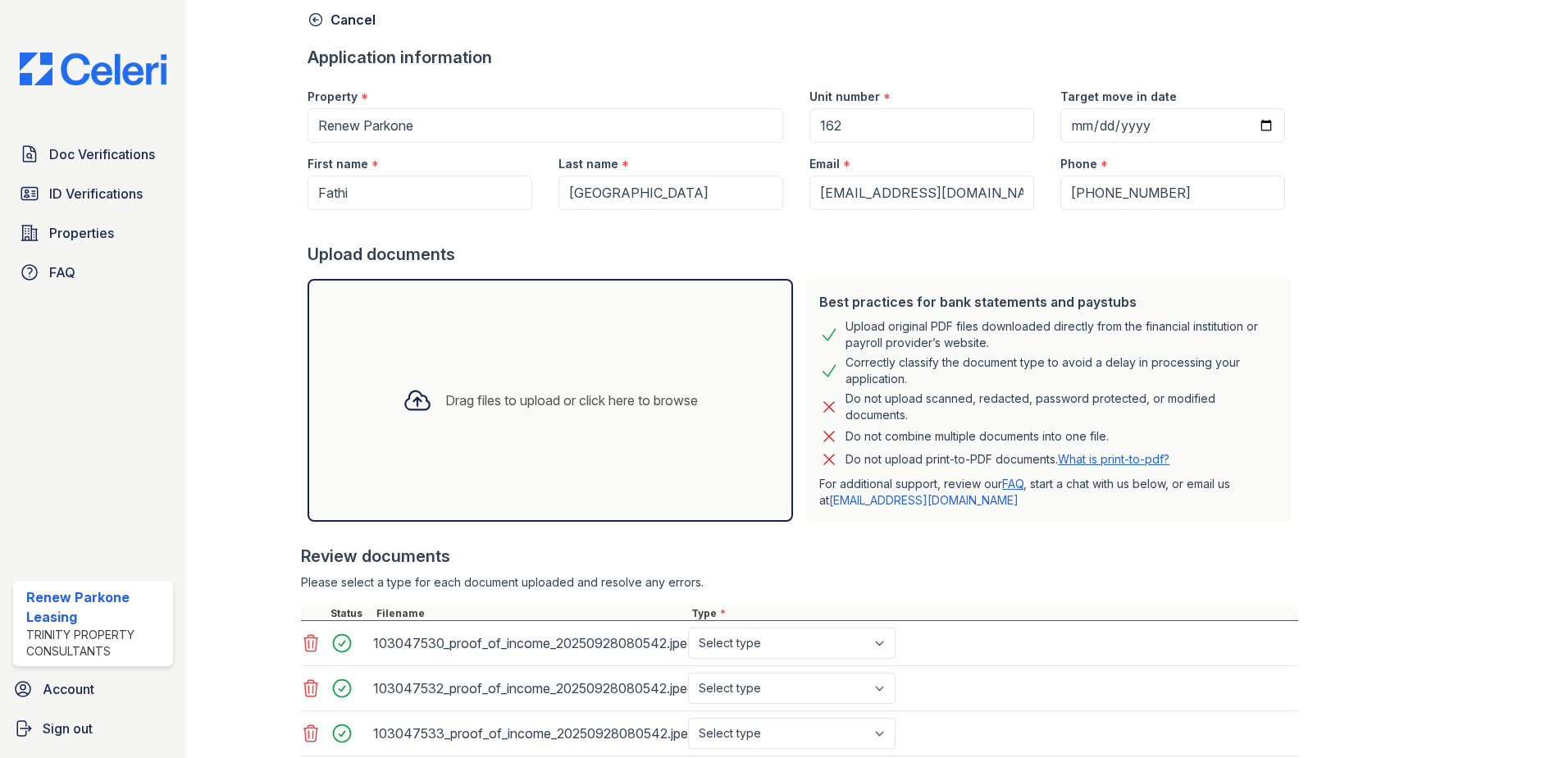
scroll to position [189, 0]
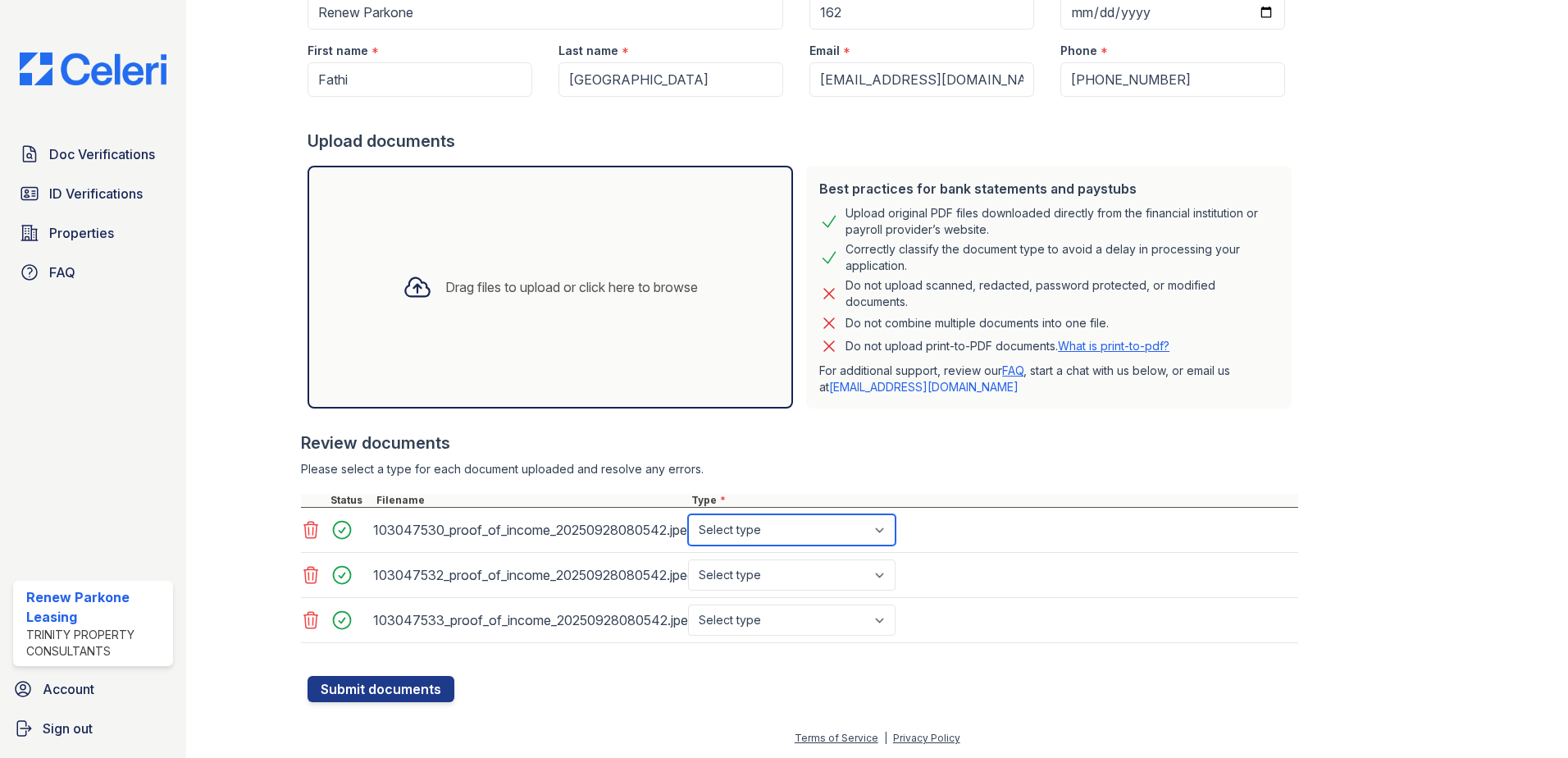
click at [746, 521] on select "Select type Paystub Bank Statement Offer Letter Tax Documents Benefit Award Let…" at bounding box center [791, 529] width 207 height 31
select select "paystub"
click at [688, 514] on select "Select type Paystub Bank Statement Offer Letter Tax Documents Benefit Award Let…" at bounding box center [791, 529] width 207 height 31
click at [746, 575] on select "Select type Paystub Bank Statement Offer Letter Tax Documents Benefit Award Let…" at bounding box center [791, 574] width 207 height 31
select select "paystub"
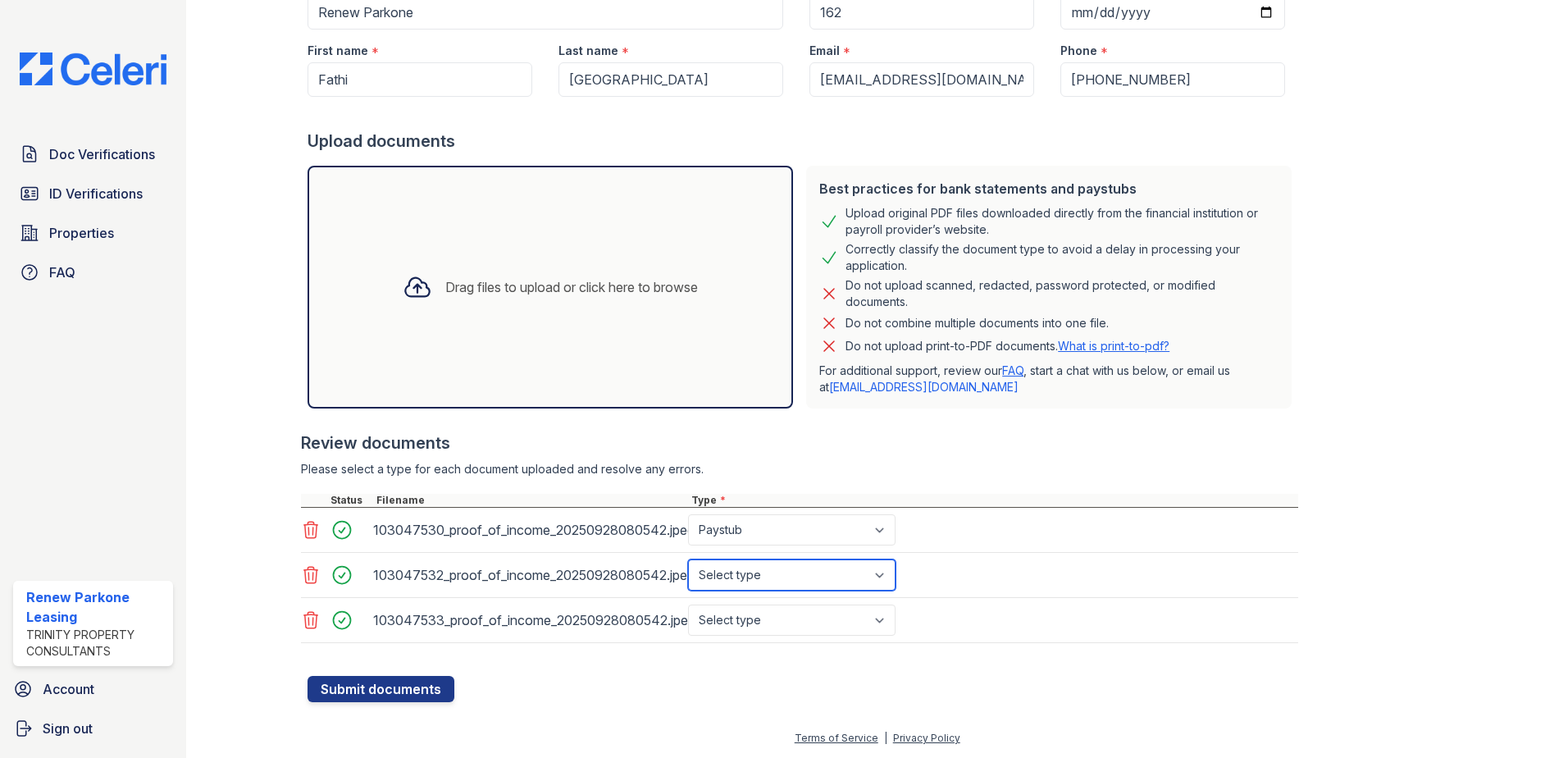
click at [688, 559] on select "Select type Paystub Bank Statement Offer Letter Tax Documents Benefit Award Let…" at bounding box center [791, 574] width 207 height 31
drag, startPoint x: 741, startPoint y: 615, endPoint x: 740, endPoint y: 631, distance: 16.0
click at [741, 615] on select "Select type Paystub Bank Statement Offer Letter Tax Documents Benefit Award Let…" at bounding box center [791, 619] width 207 height 31
select select "paystub"
click at [688, 604] on select "Select type Paystub Bank Statement Offer Letter Tax Documents Benefit Award Let…" at bounding box center [791, 619] width 207 height 31
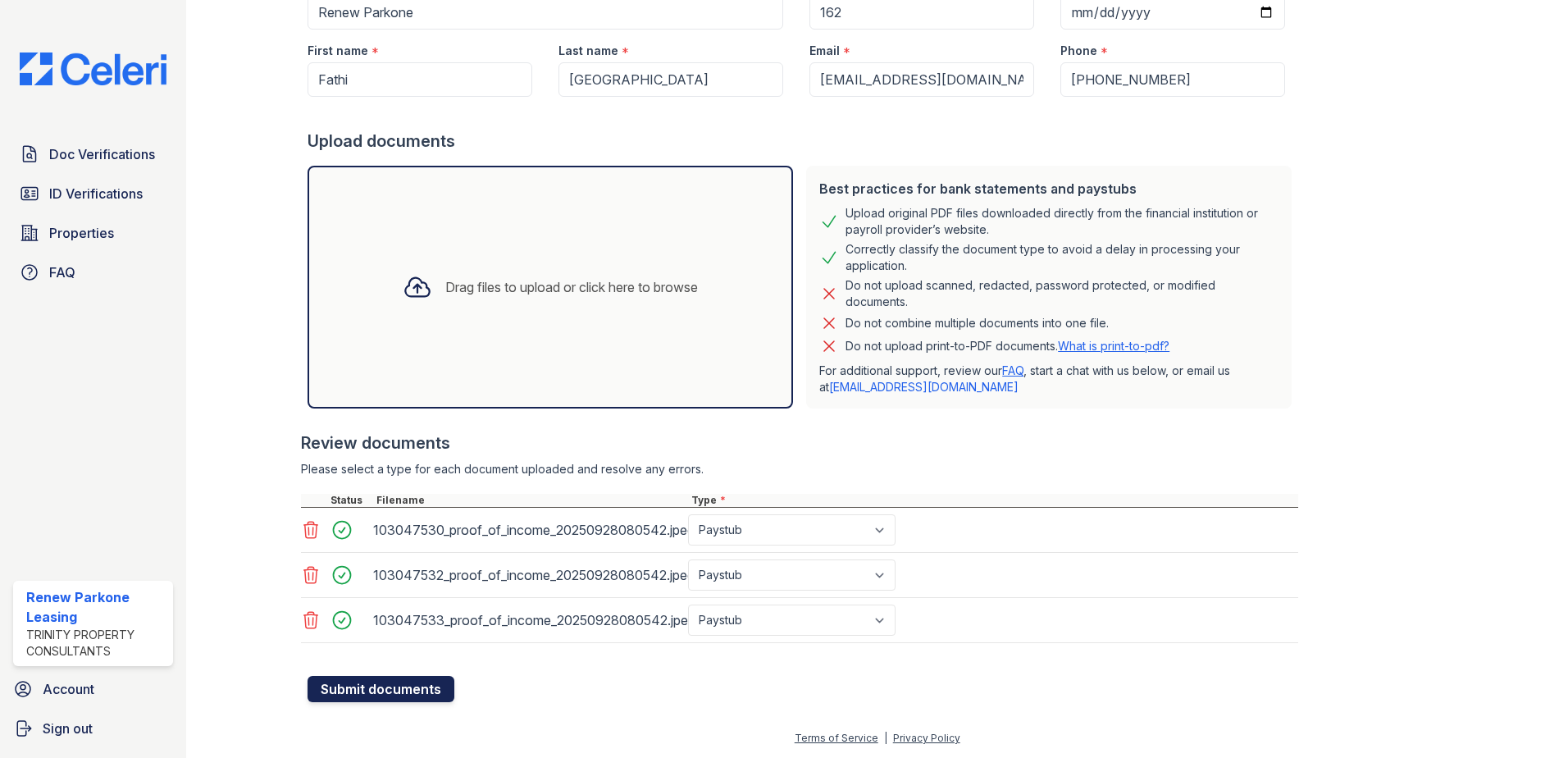
click at [355, 677] on button "Submit documents" at bounding box center [381, 689] width 147 height 26
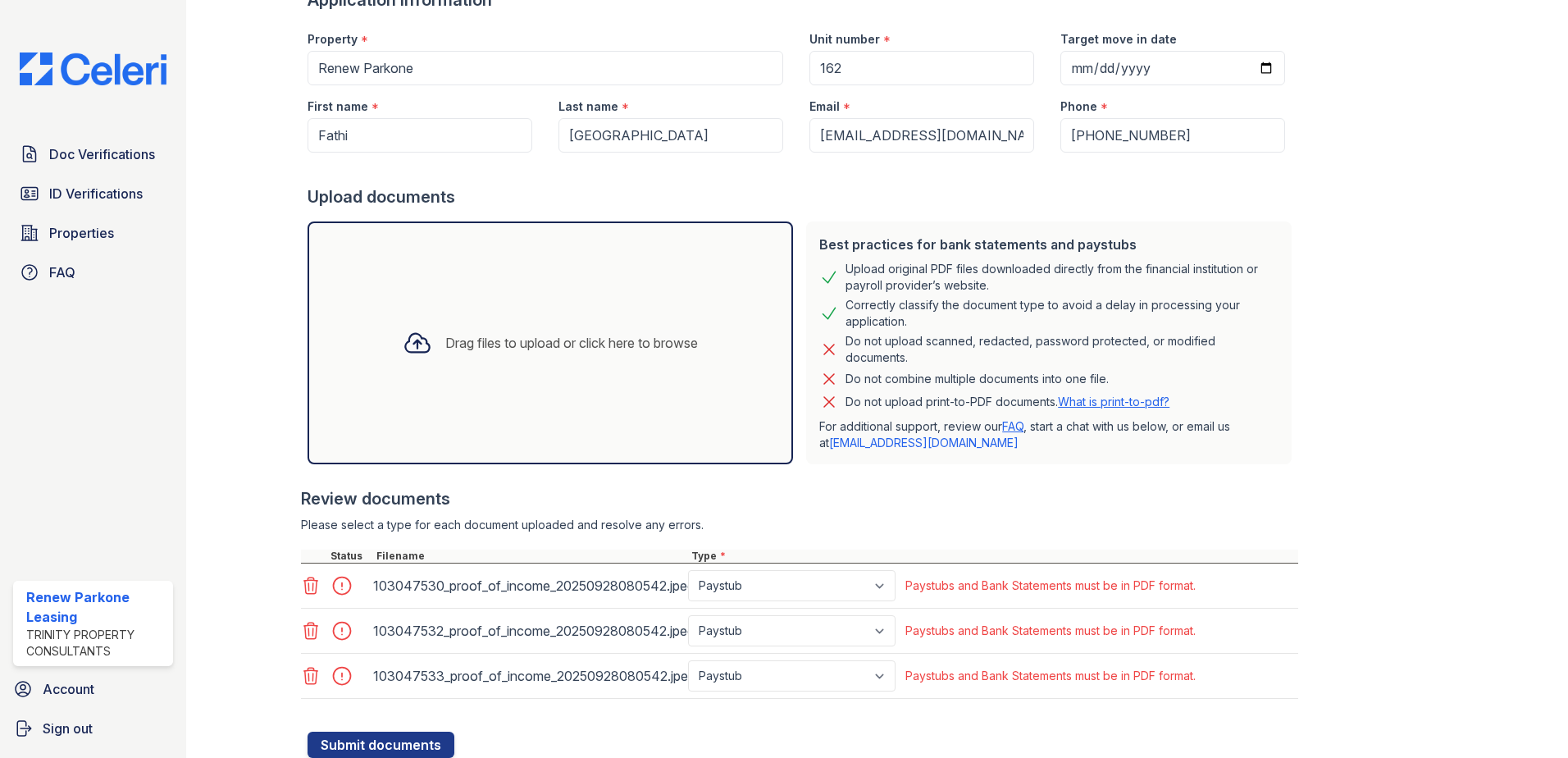
scroll to position [235, 0]
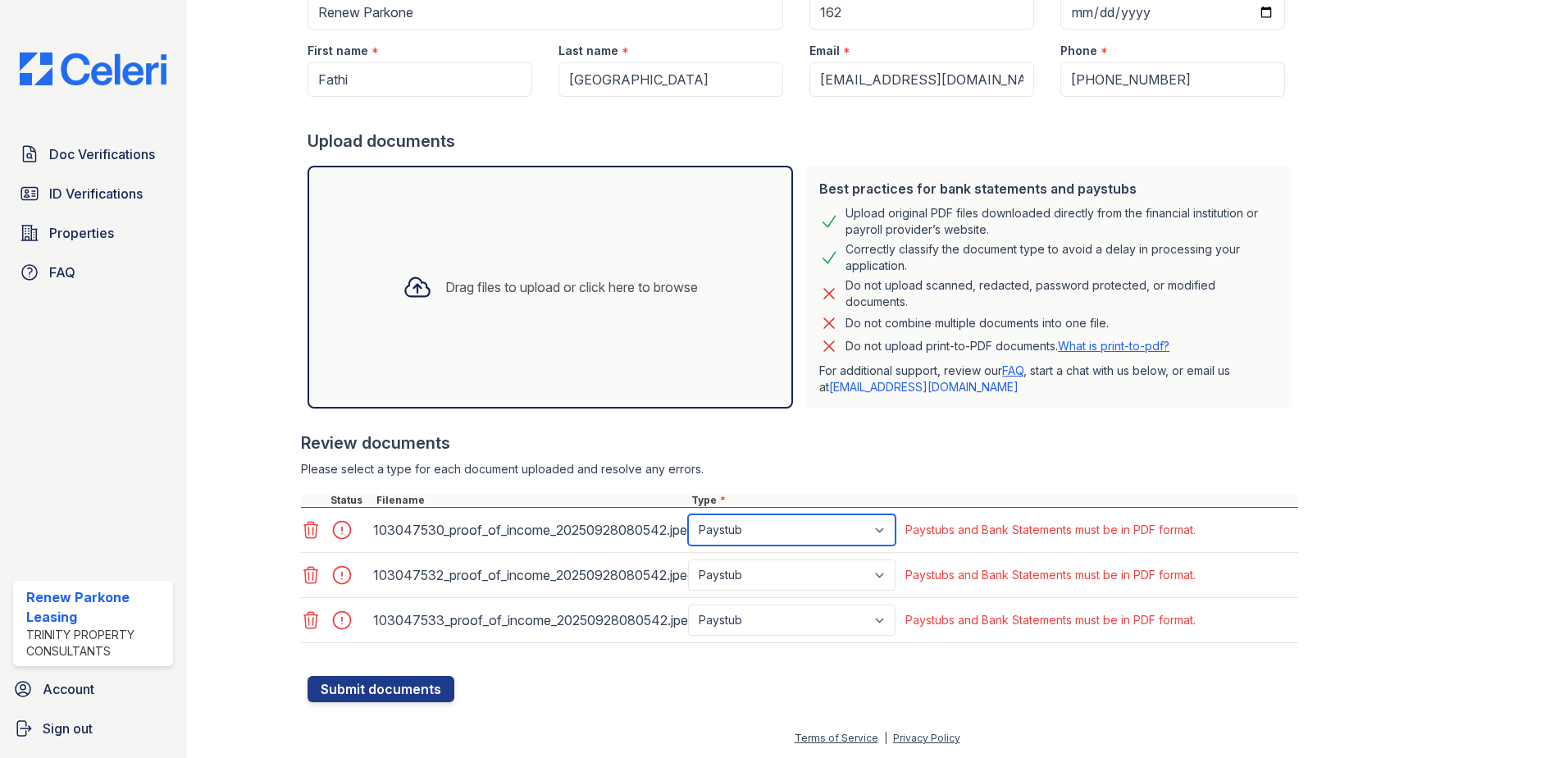
click at [808, 535] on select "Paystub Bank Statement Offer Letter Tax Documents Benefit Award Letter Investme…" at bounding box center [791, 529] width 207 height 31
select select "bank_statement"
click at [688, 514] on select "Paystub Bank Statement Offer Letter Tax Documents Benefit Award Letter Investme…" at bounding box center [791, 529] width 207 height 31
drag, startPoint x: 738, startPoint y: 567, endPoint x: 744, endPoint y: 588, distance: 21.8
click at [738, 567] on select "Paystub Bank Statement Offer Letter Tax Documents Benefit Award Letter Investme…" at bounding box center [791, 574] width 207 height 31
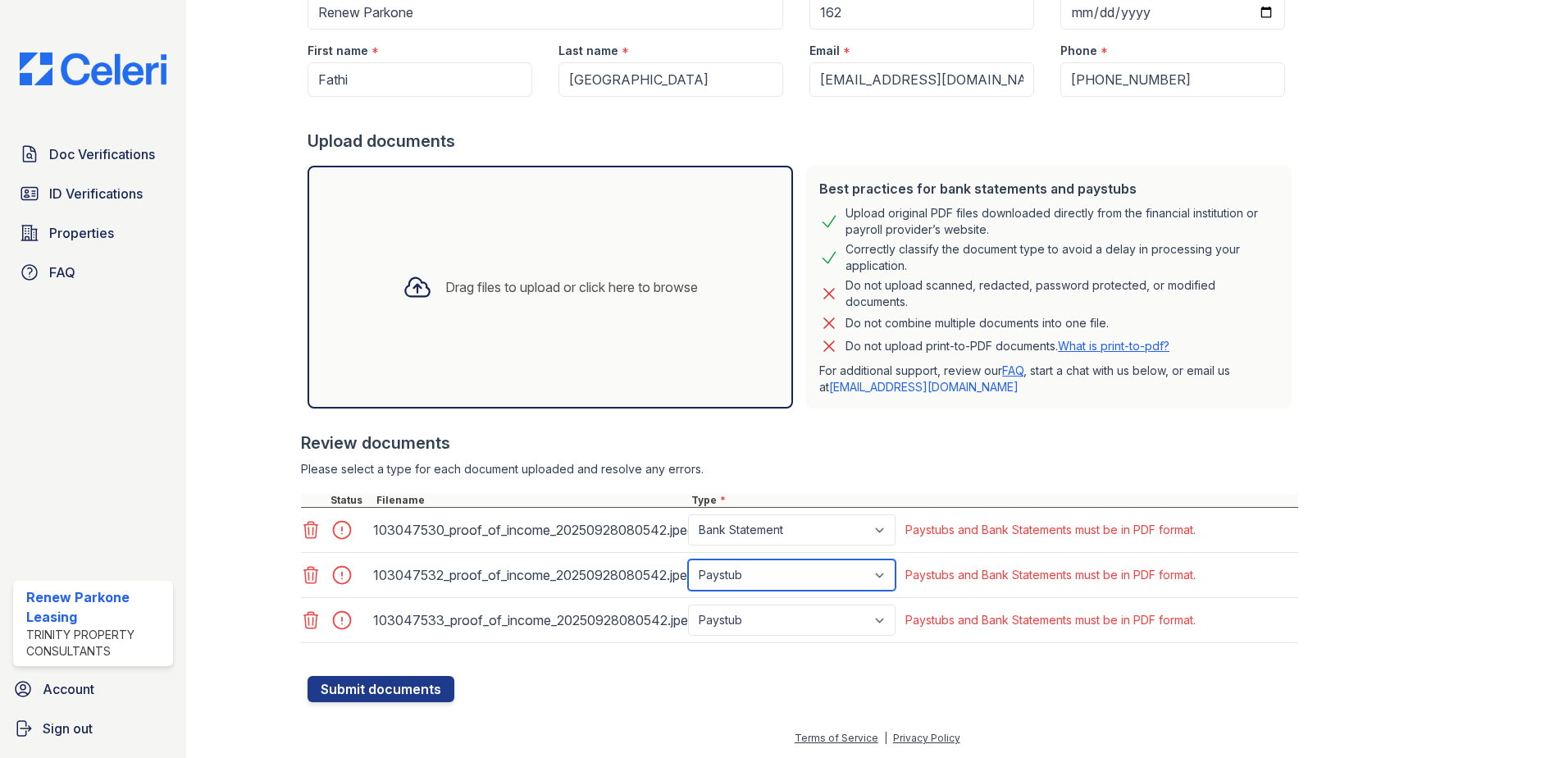
select select "bank_statement"
click at [688, 559] on select "Paystub Bank Statement Offer Letter Tax Documents Benefit Award Letter Investme…" at bounding box center [791, 574] width 207 height 31
click at [744, 633] on select "Paystub Bank Statement Offer Letter Tax Documents Benefit Award Letter Investme…" at bounding box center [791, 619] width 207 height 31
select select "bank_statement"
click at [688, 604] on select "Paystub Bank Statement Offer Letter Tax Documents Benefit Award Letter Investme…" at bounding box center [791, 619] width 207 height 31
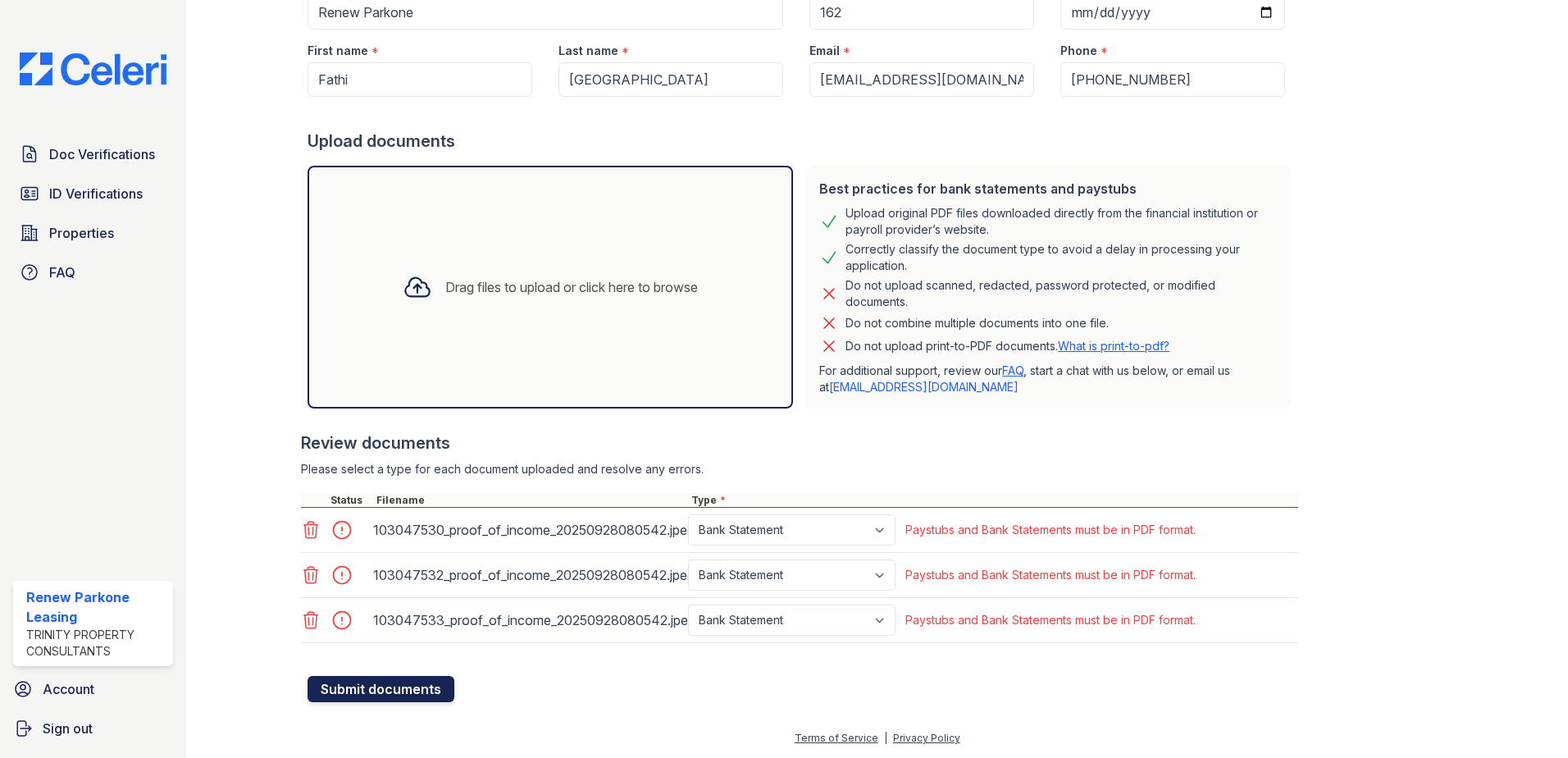
click at [330, 691] on button "Submit documents" at bounding box center [381, 689] width 147 height 26
